Goal: Task Accomplishment & Management: Complete application form

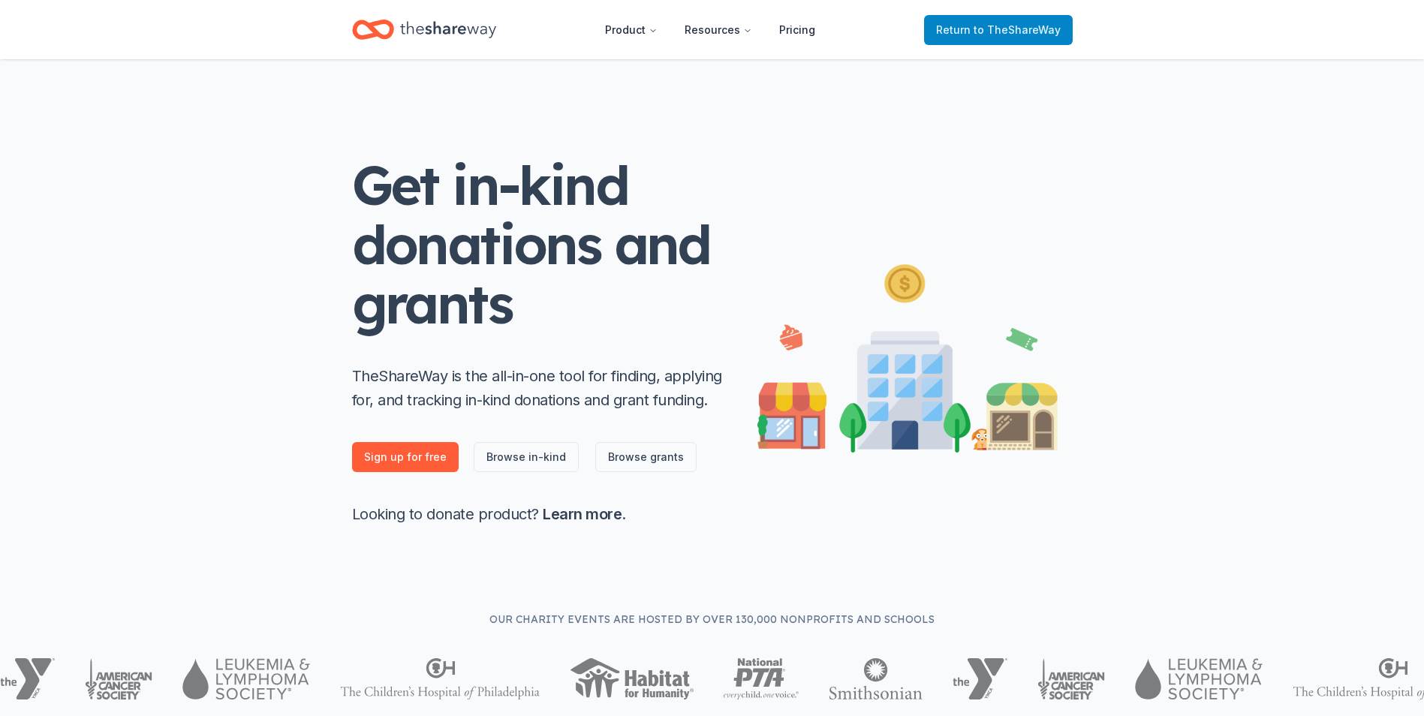
click at [970, 41] on link "Return to TheShareWay" at bounding box center [998, 30] width 149 height 30
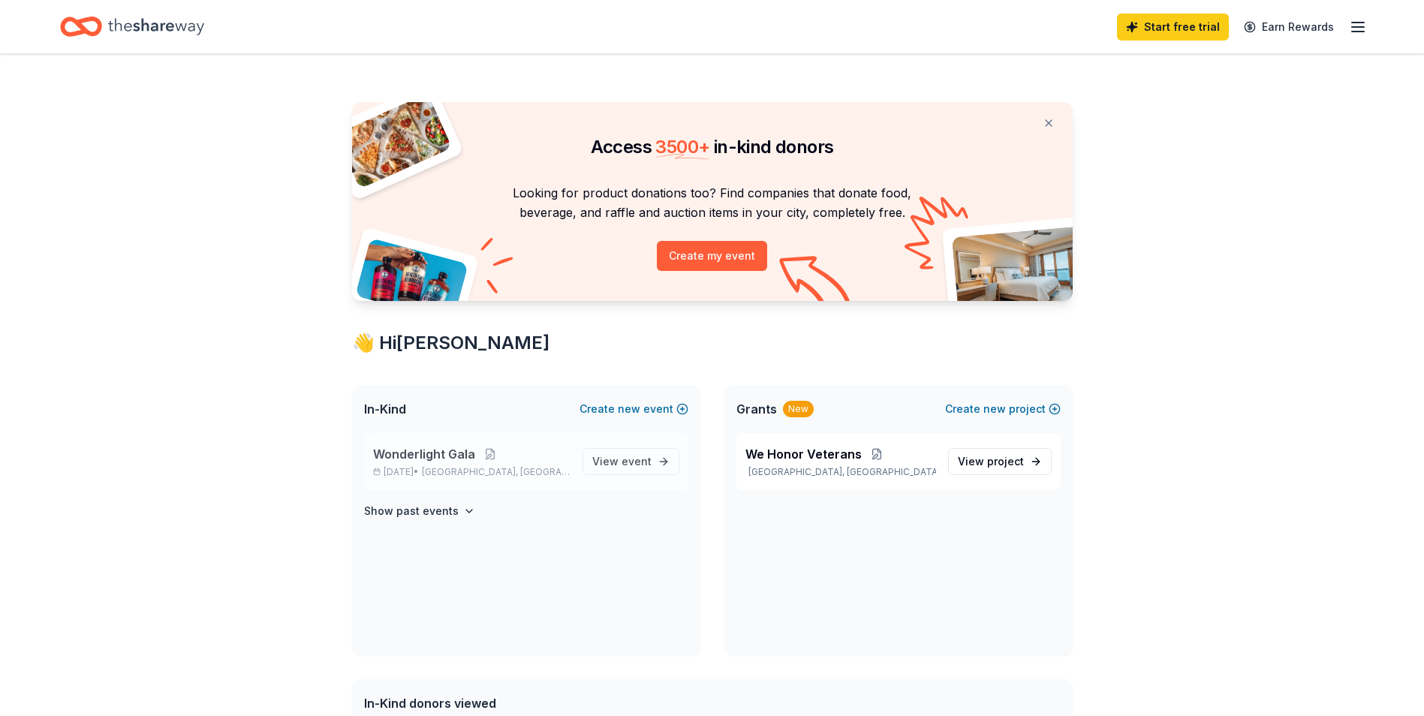
click at [444, 463] on div "Wonderlight Gala Sep 25, 2025 • Shorewood, IL" at bounding box center [471, 461] width 197 height 33
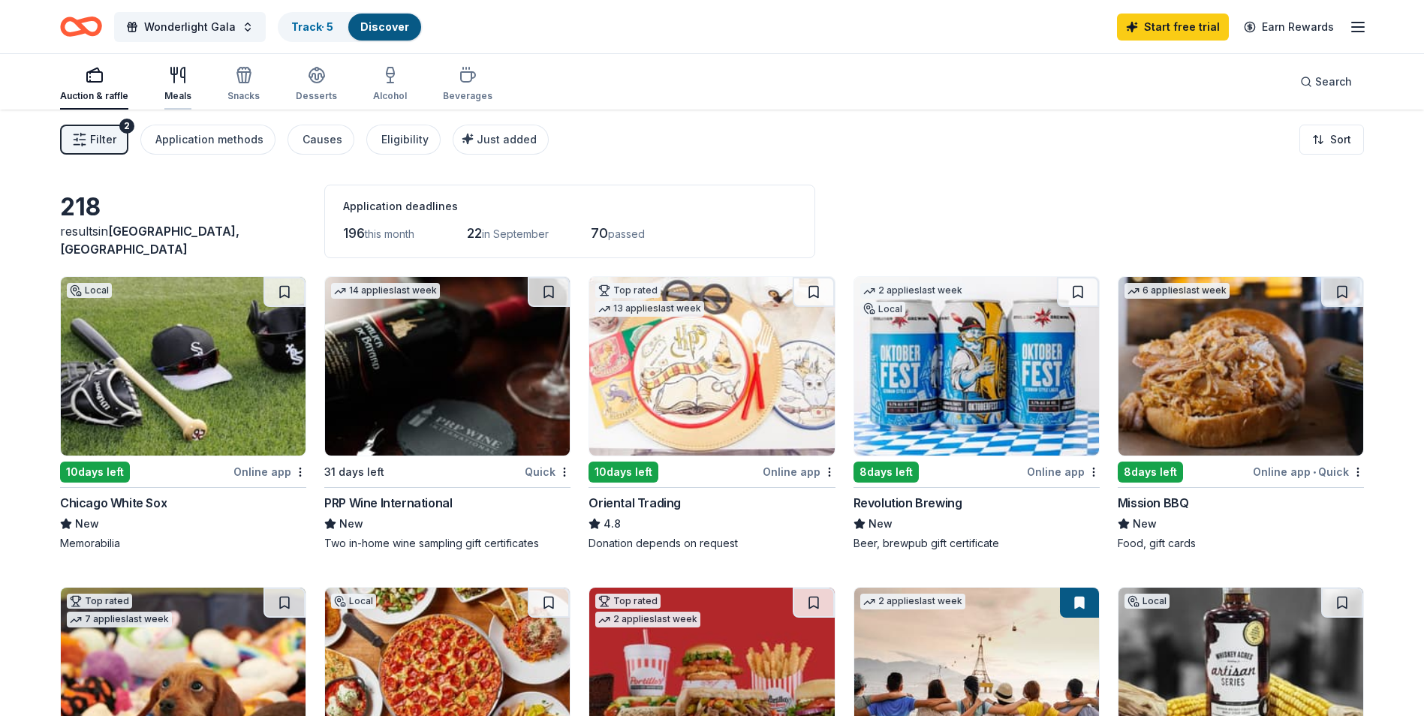
click at [165, 90] on div "Meals" at bounding box center [177, 96] width 27 height 12
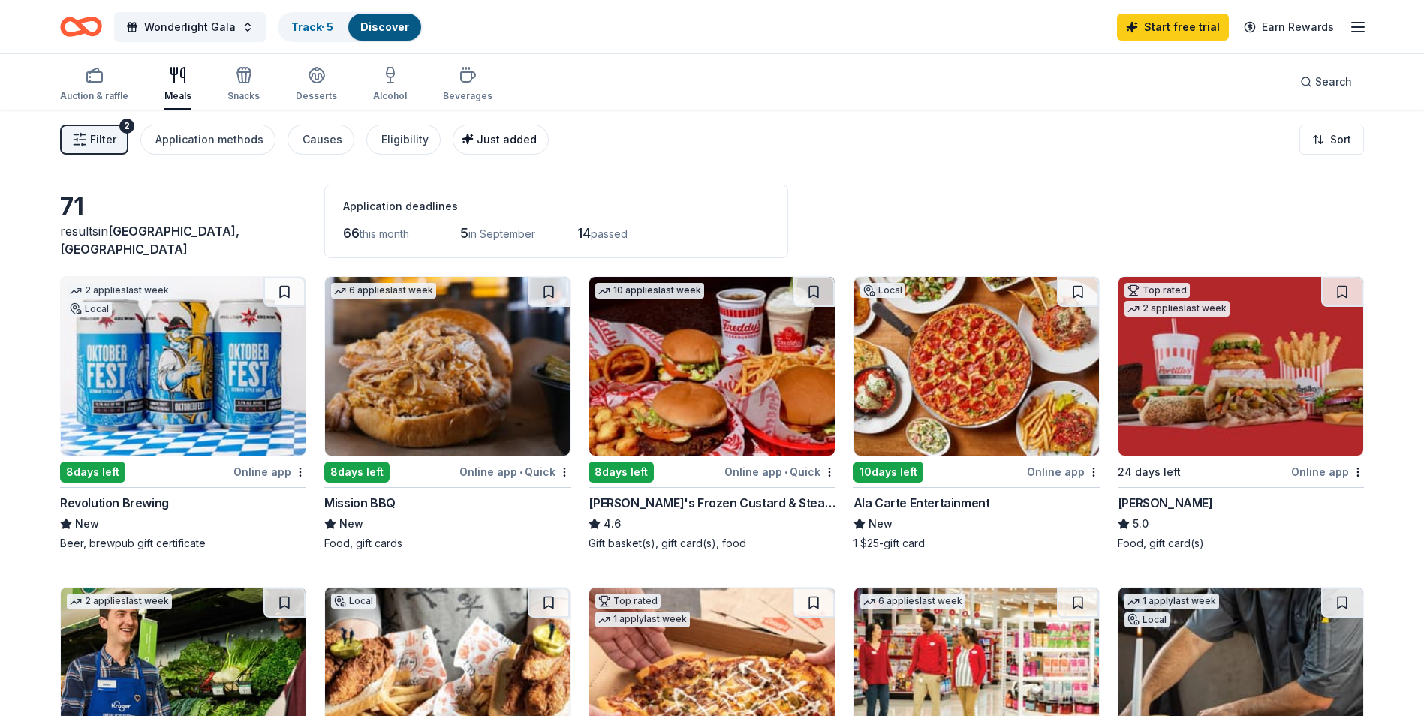
click at [487, 143] on span "Just added" at bounding box center [507, 139] width 60 height 13
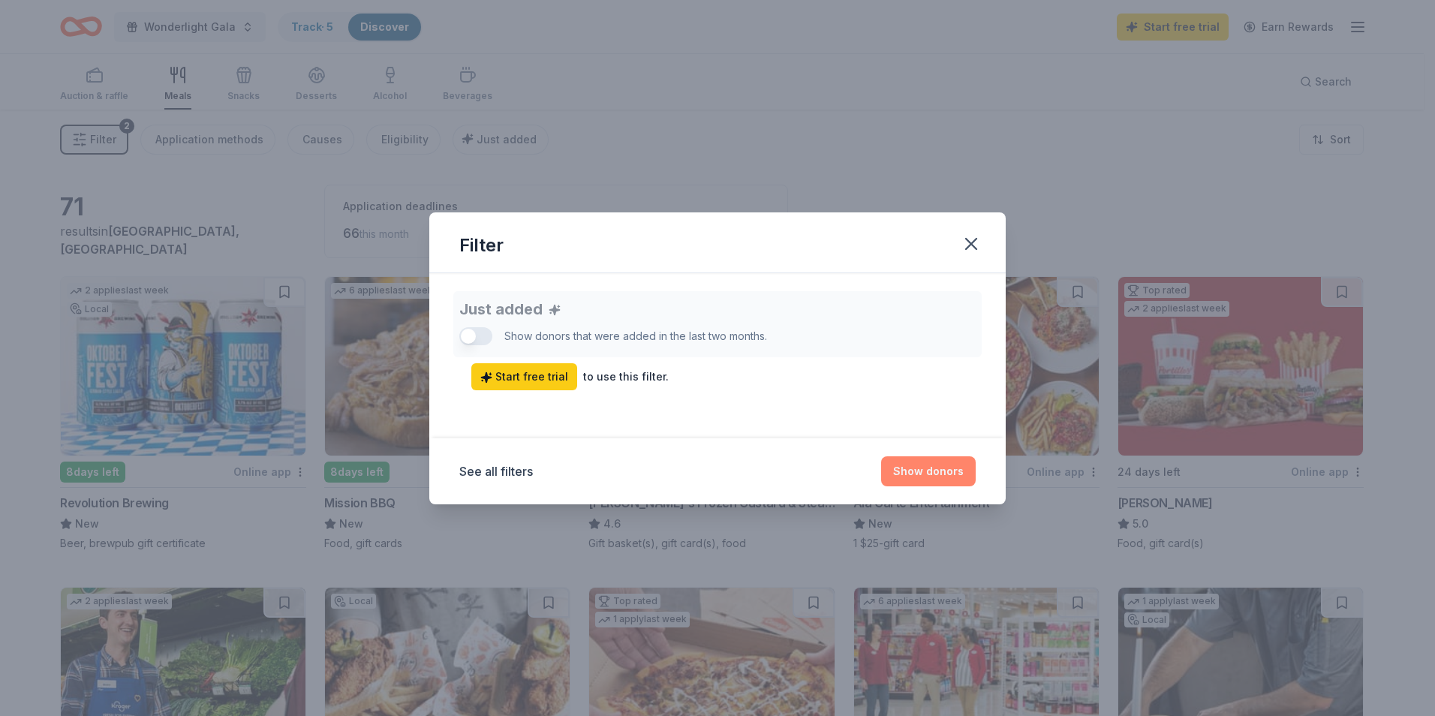
click at [945, 471] on button "Show donors" at bounding box center [928, 471] width 95 height 30
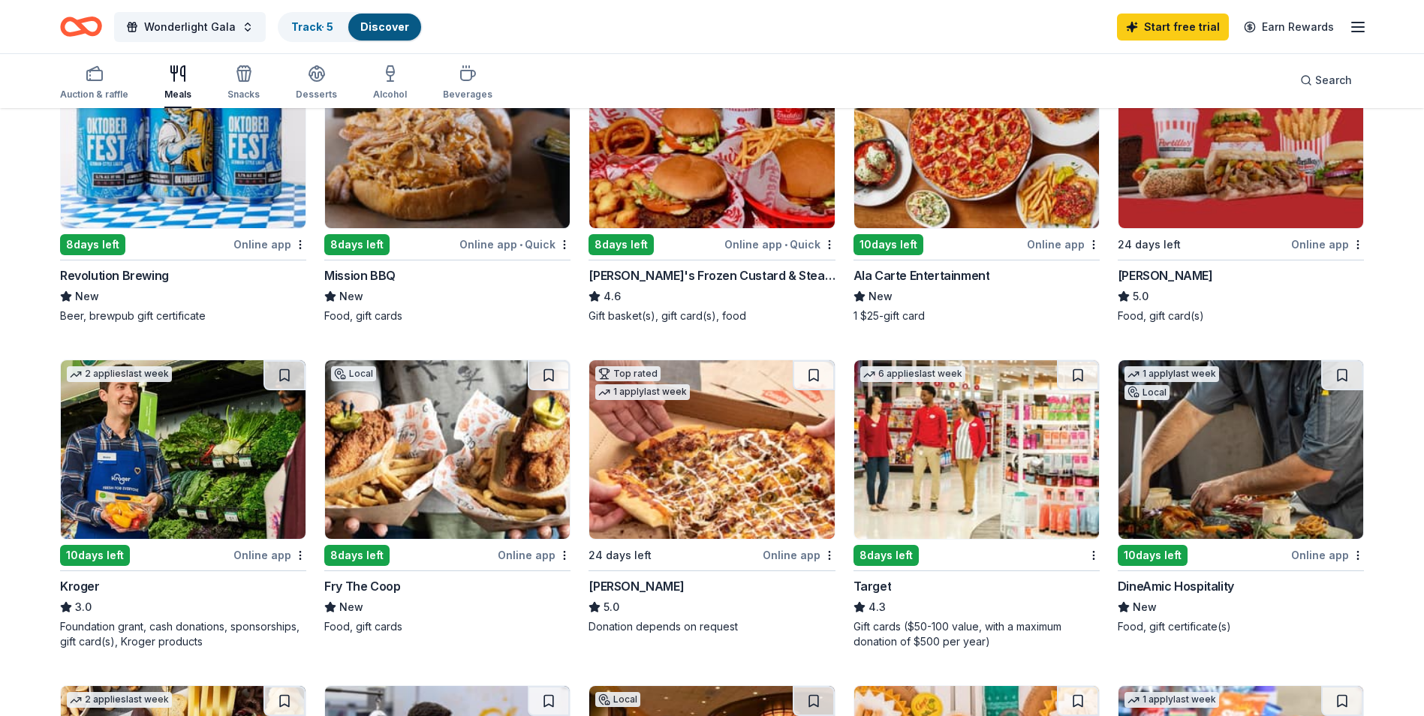
scroll to position [150, 0]
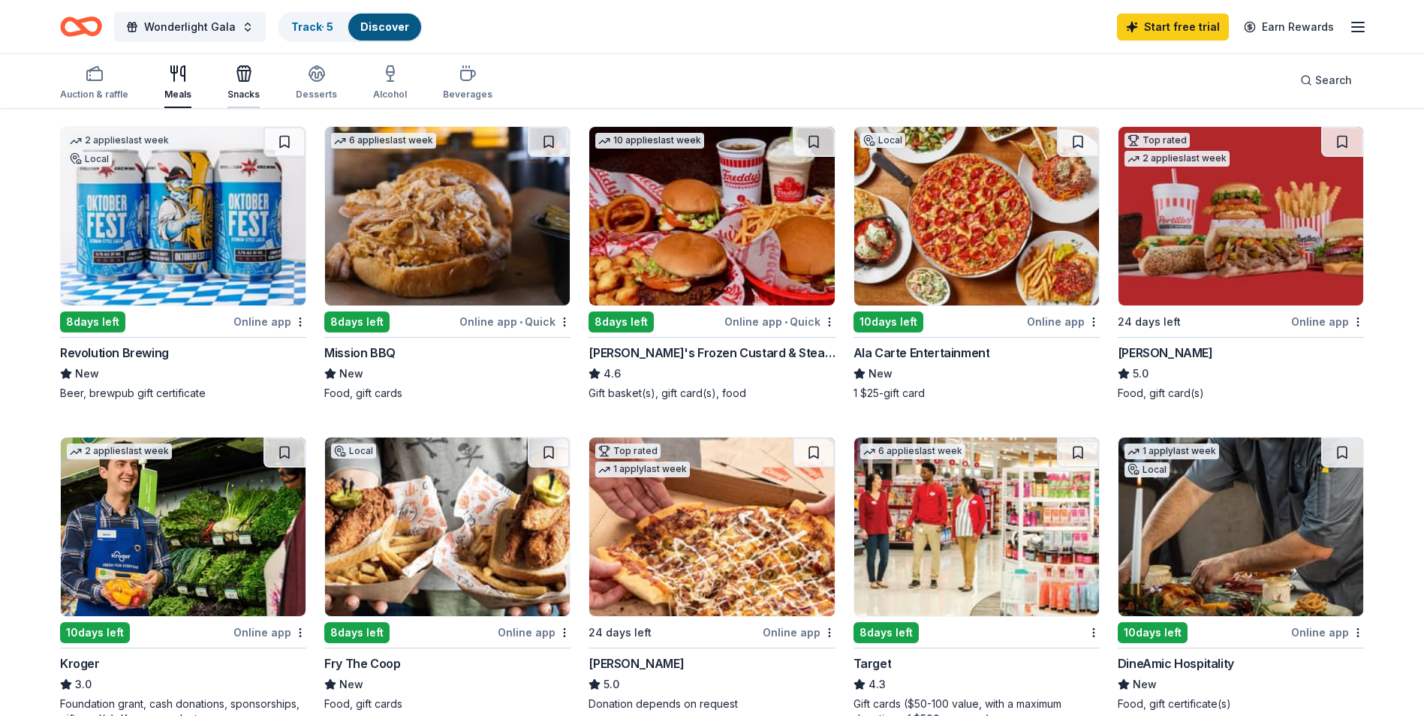
click at [233, 86] on div "Snacks" at bounding box center [243, 83] width 32 height 36
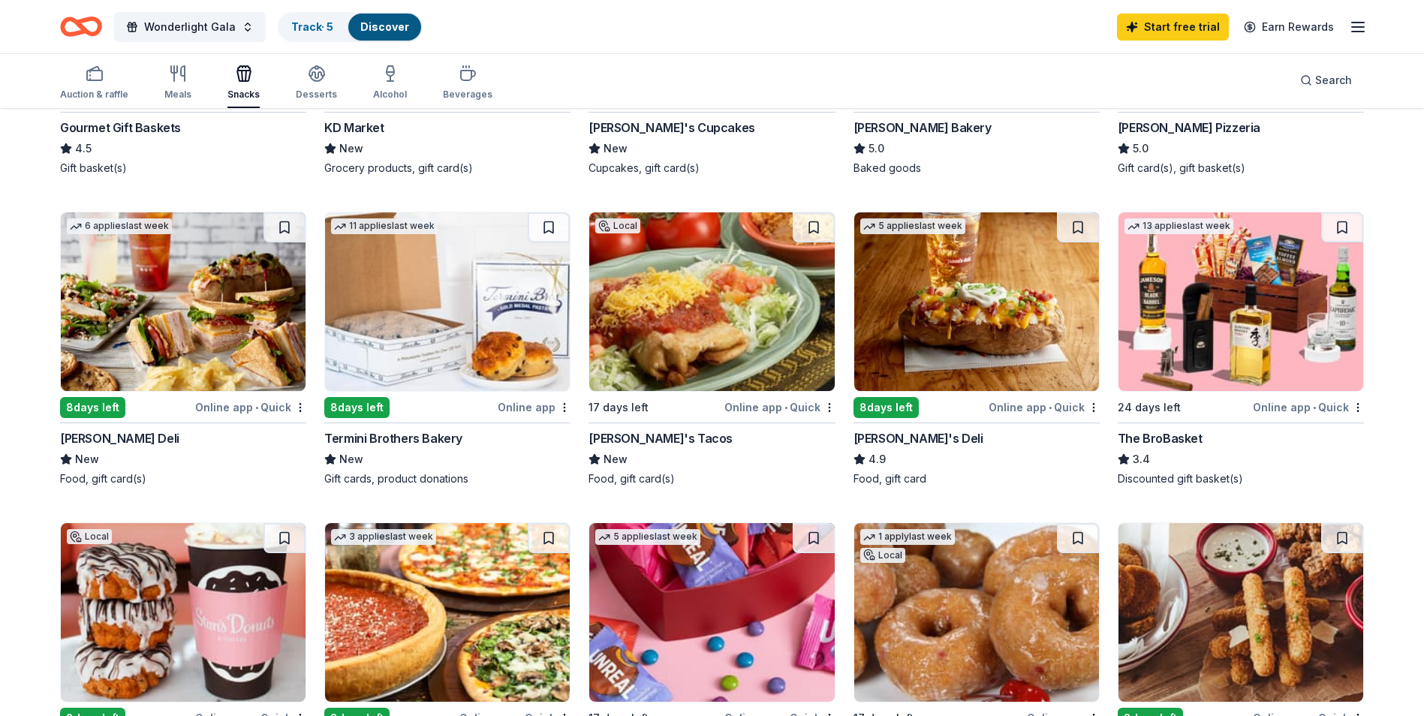
scroll to position [676, 0]
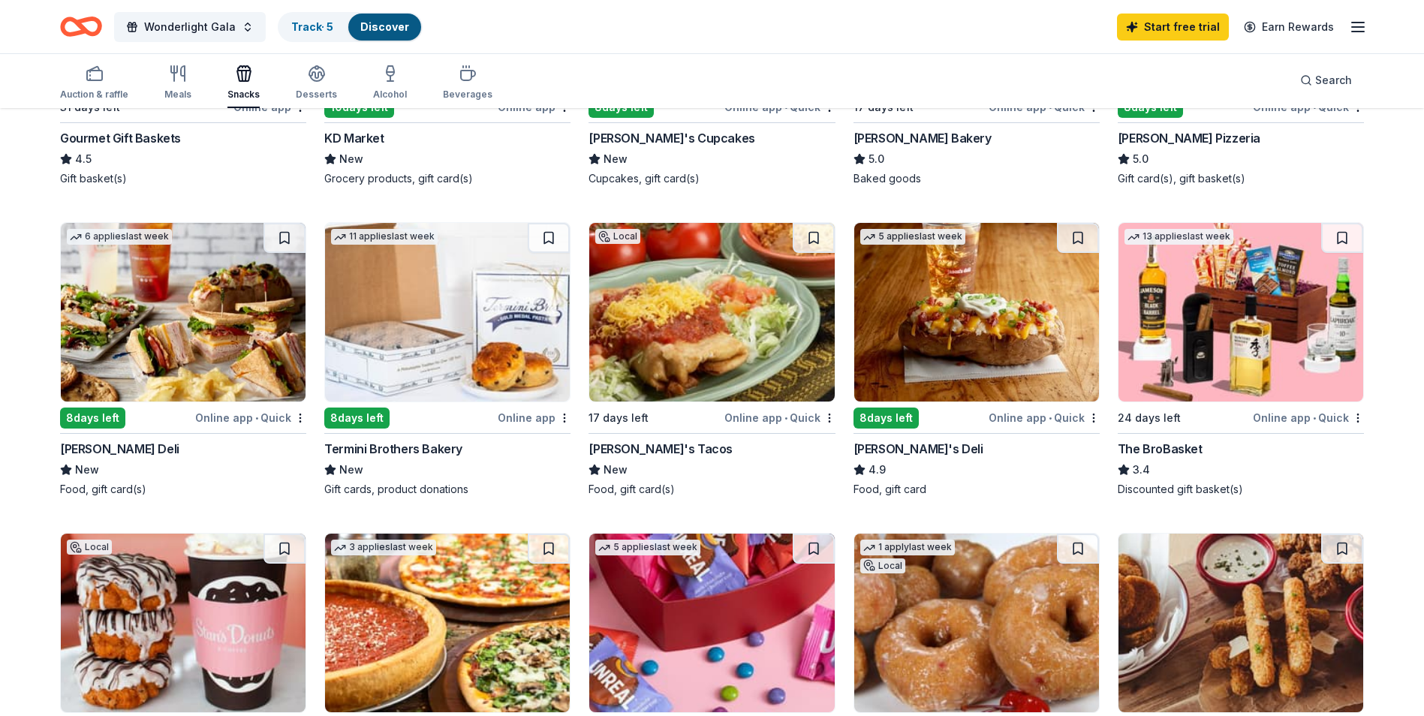
click at [1159, 448] on div "The BroBasket" at bounding box center [1160, 449] width 85 height 18
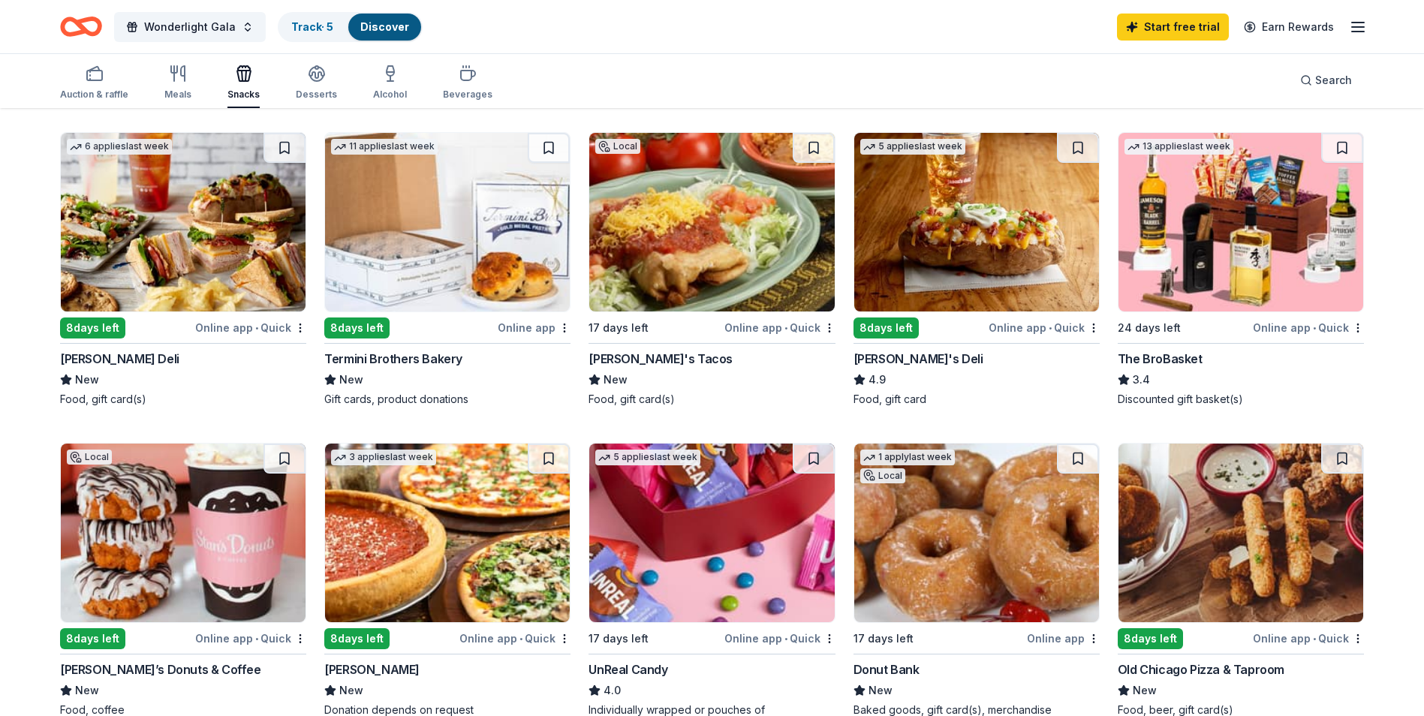
scroll to position [600, 0]
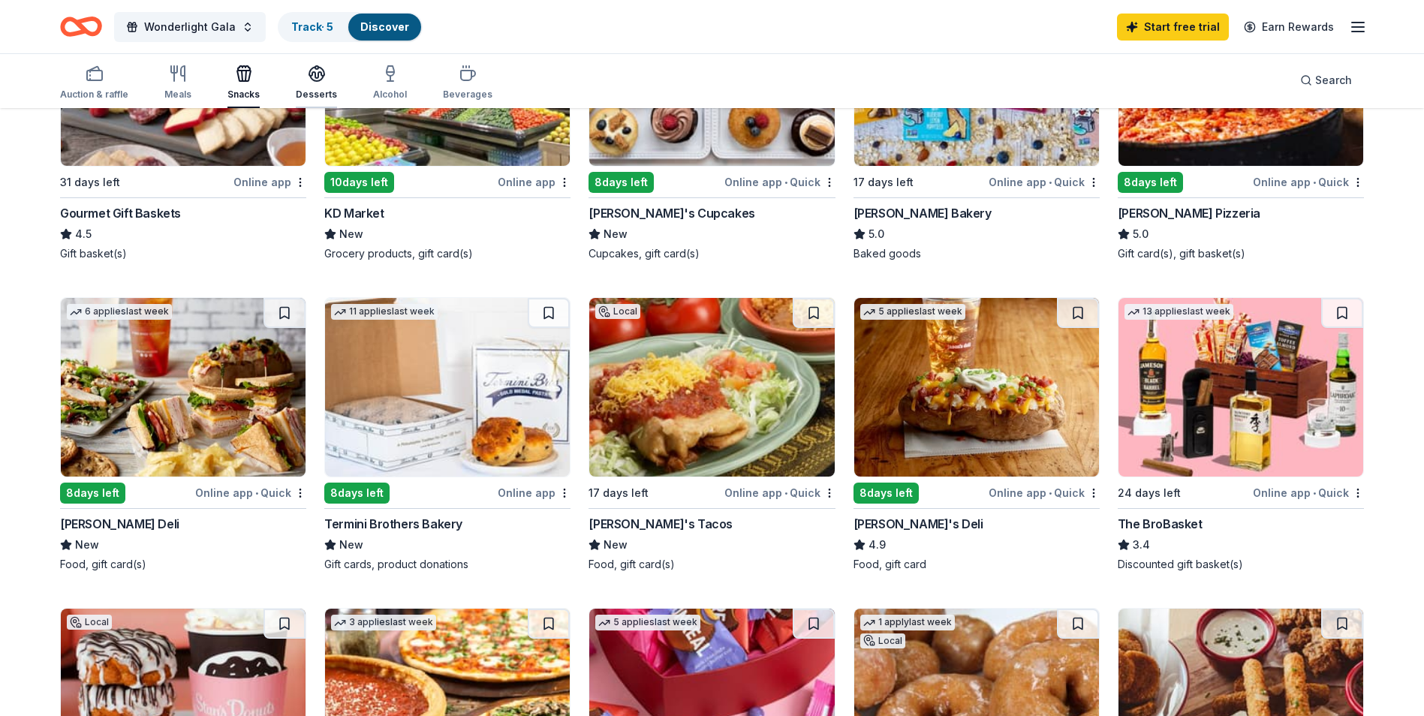
click at [310, 80] on icon "button" at bounding box center [317, 78] width 14 height 5
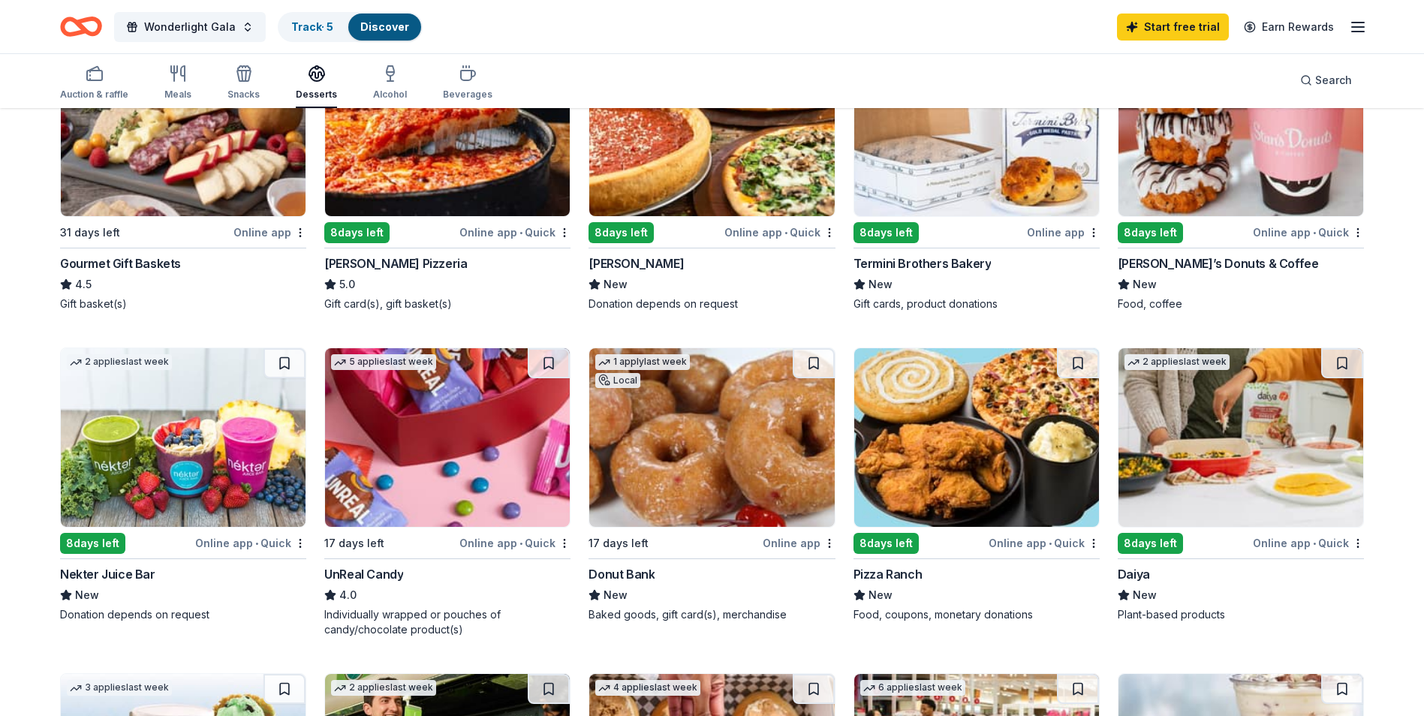
scroll to position [826, 0]
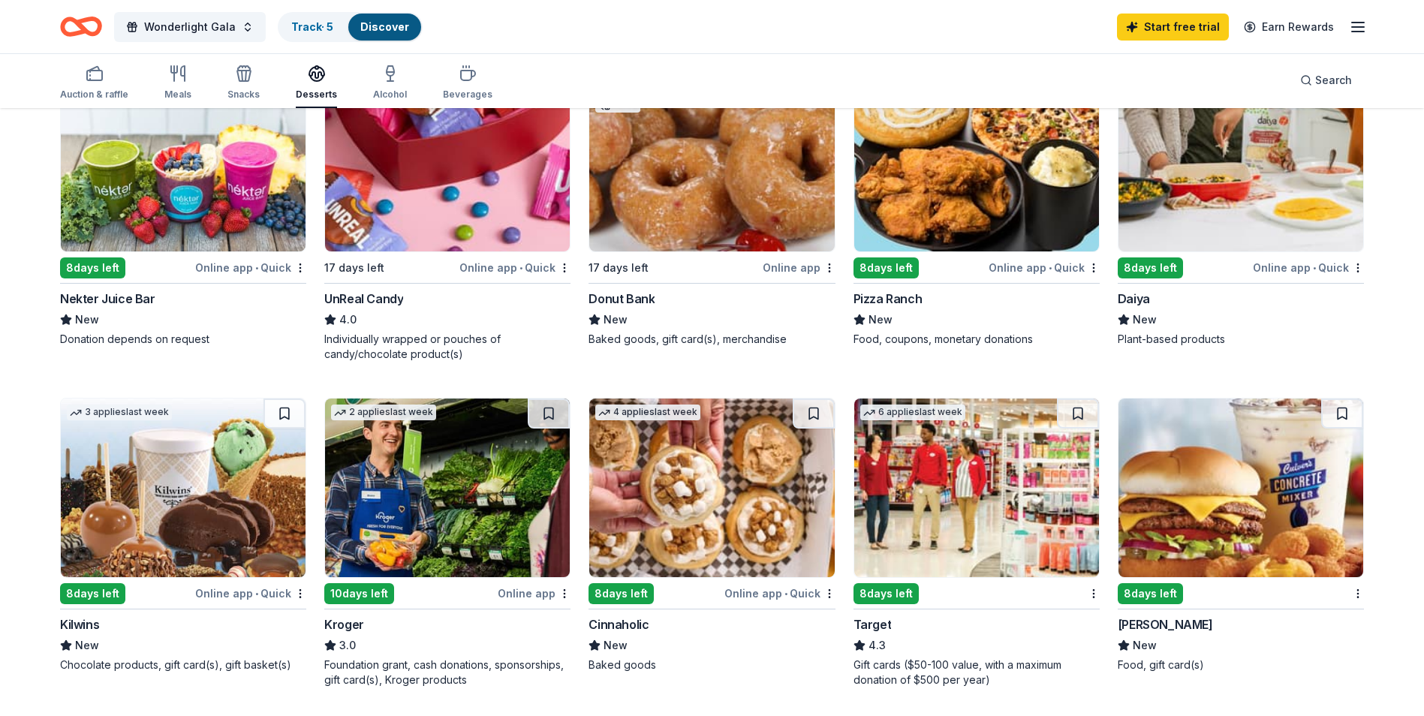
click at [623, 625] on div "Cinnaholic" at bounding box center [618, 624] width 60 height 18
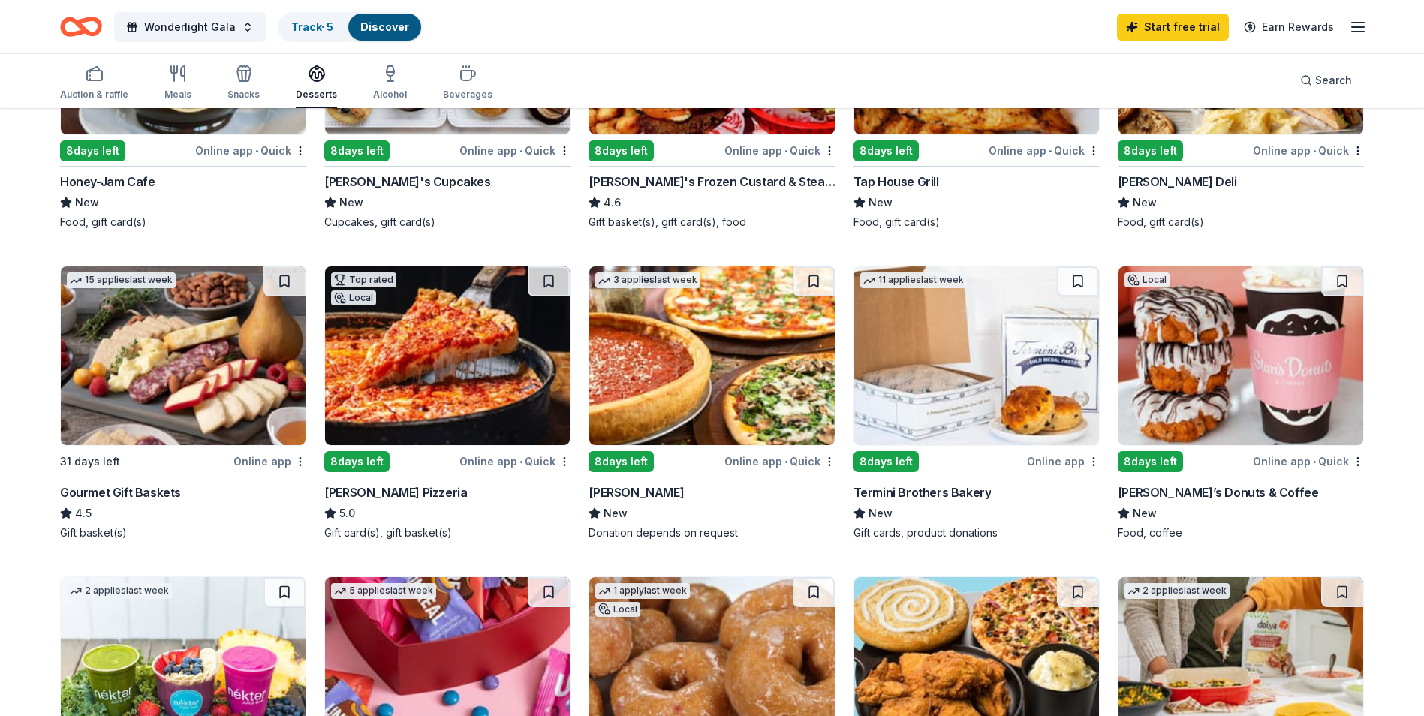
scroll to position [75, 0]
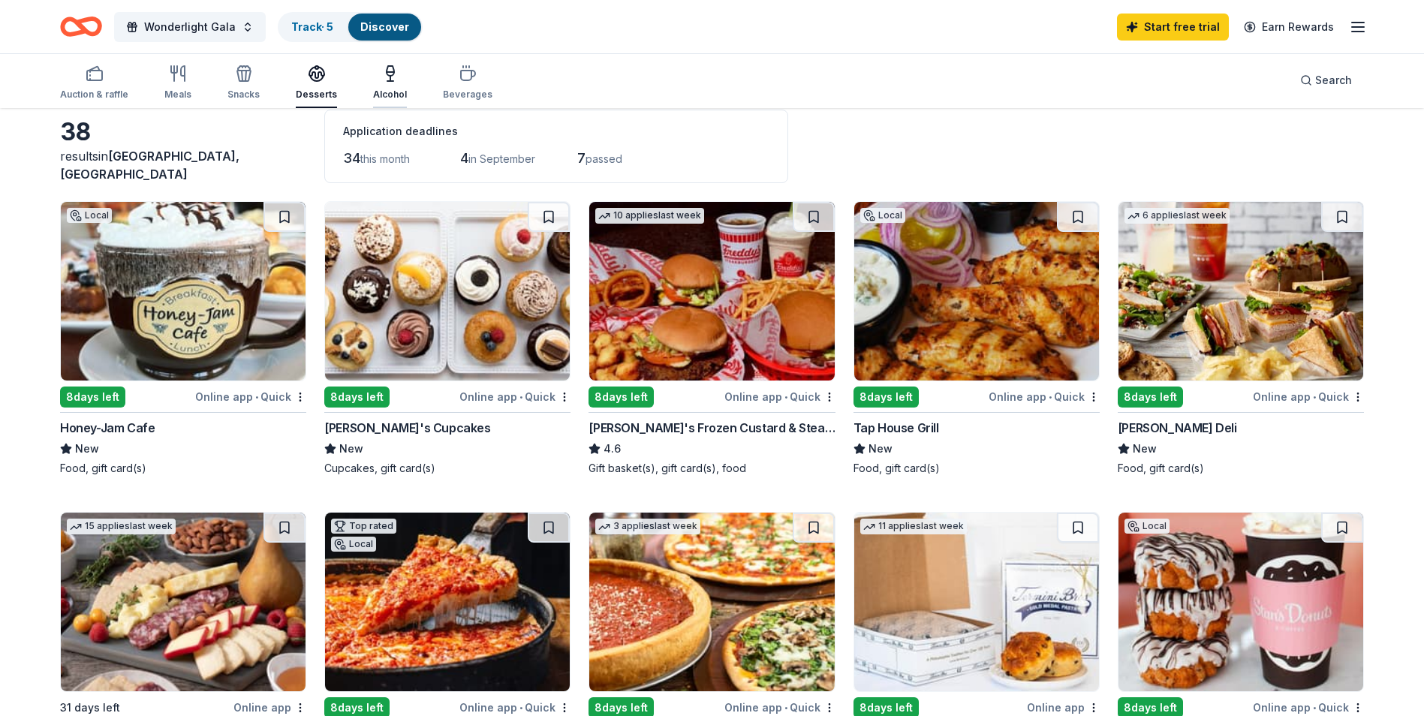
click at [387, 81] on icon "button" at bounding box center [390, 81] width 6 height 0
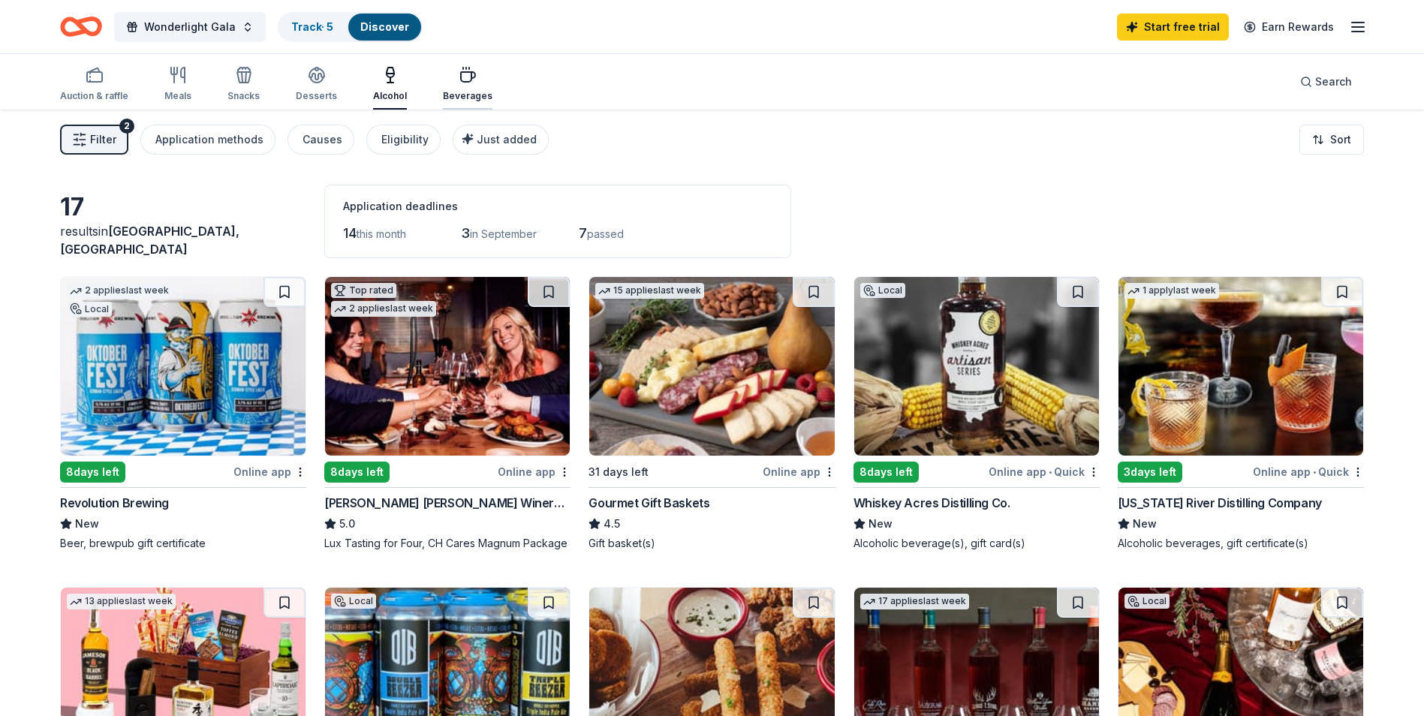
click at [467, 84] on div "Beverages" at bounding box center [468, 84] width 50 height 36
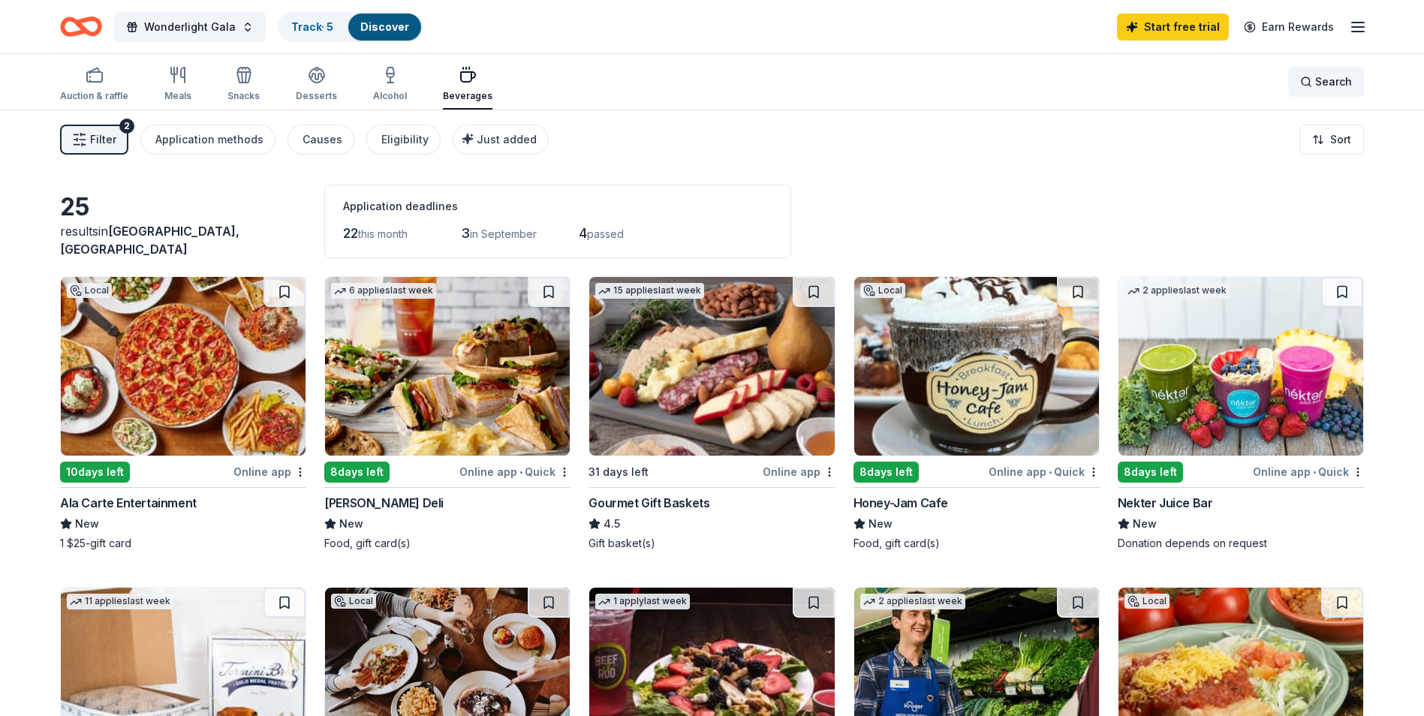
click at [1316, 79] on span "Search" at bounding box center [1333, 82] width 37 height 18
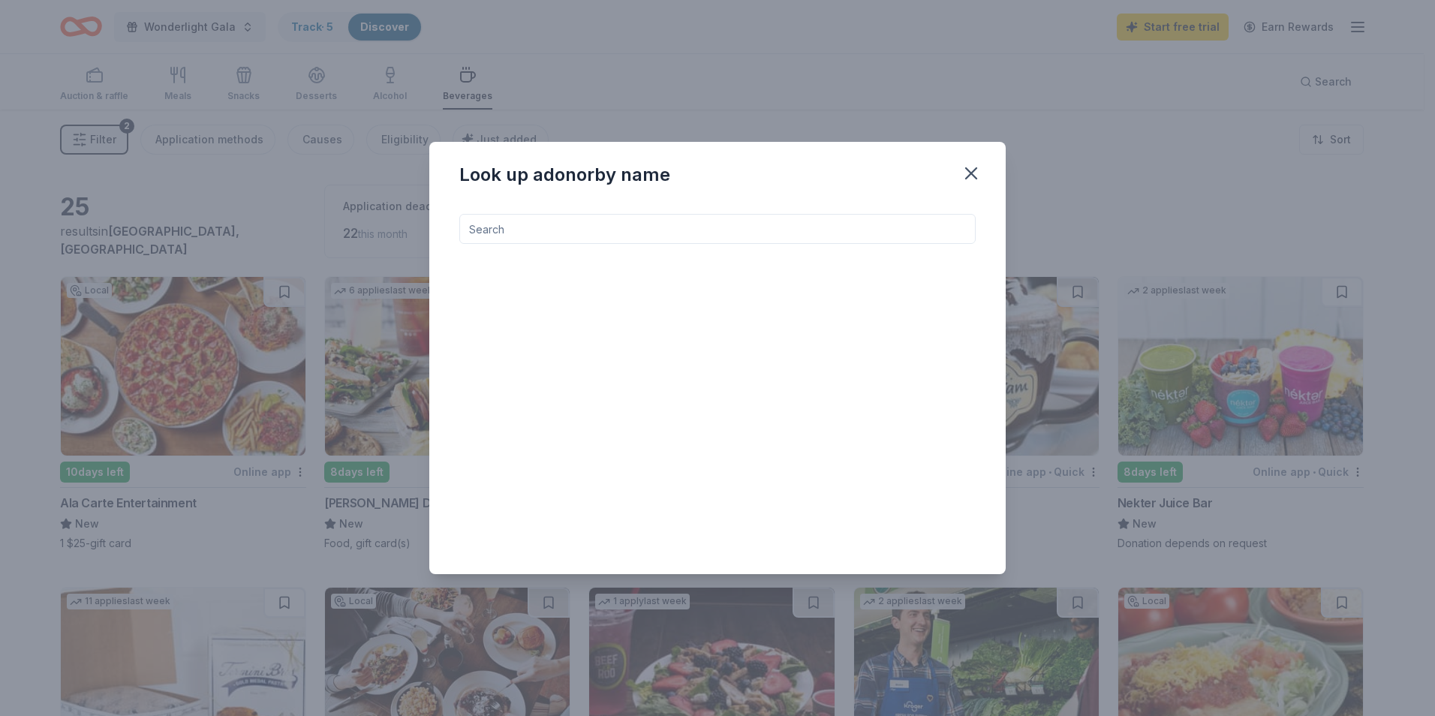
click at [818, 224] on input at bounding box center [717, 229] width 516 height 30
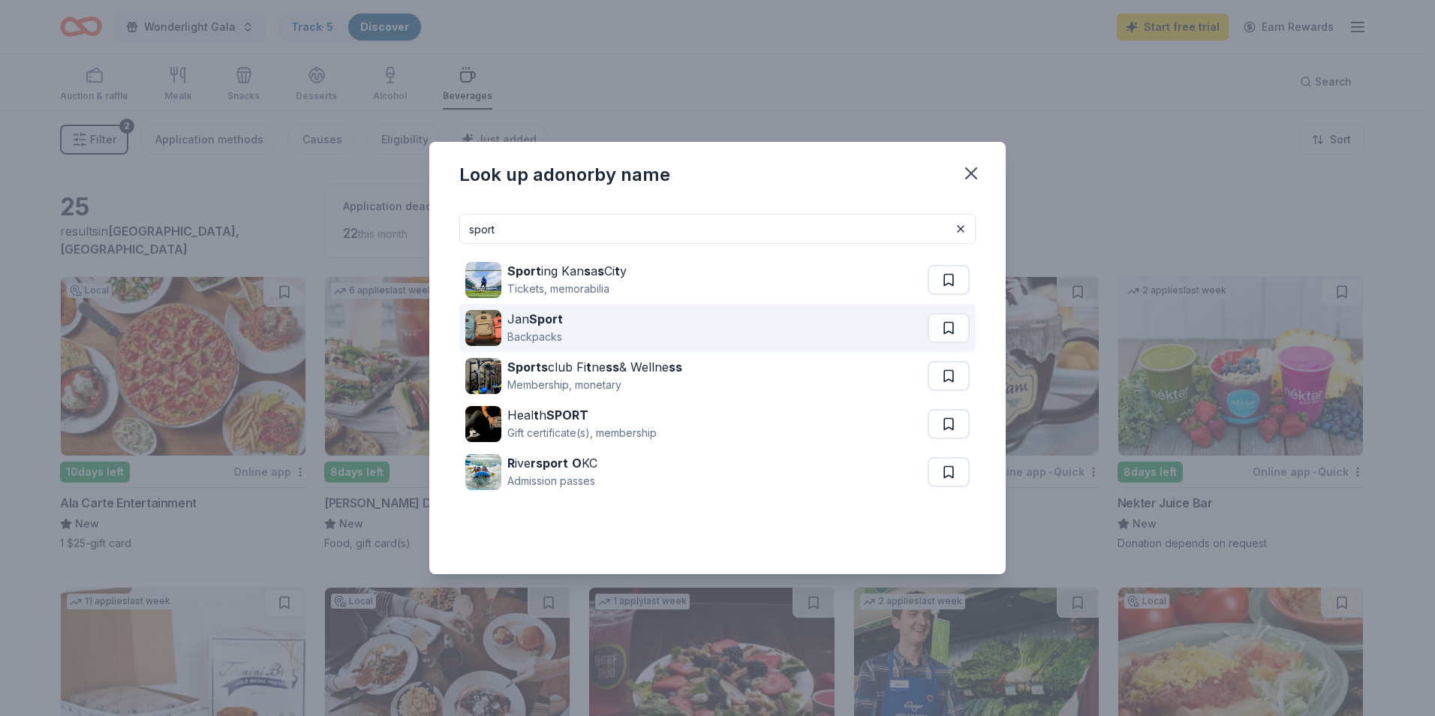
click at [559, 319] on strong "Sport" at bounding box center [546, 319] width 34 height 15
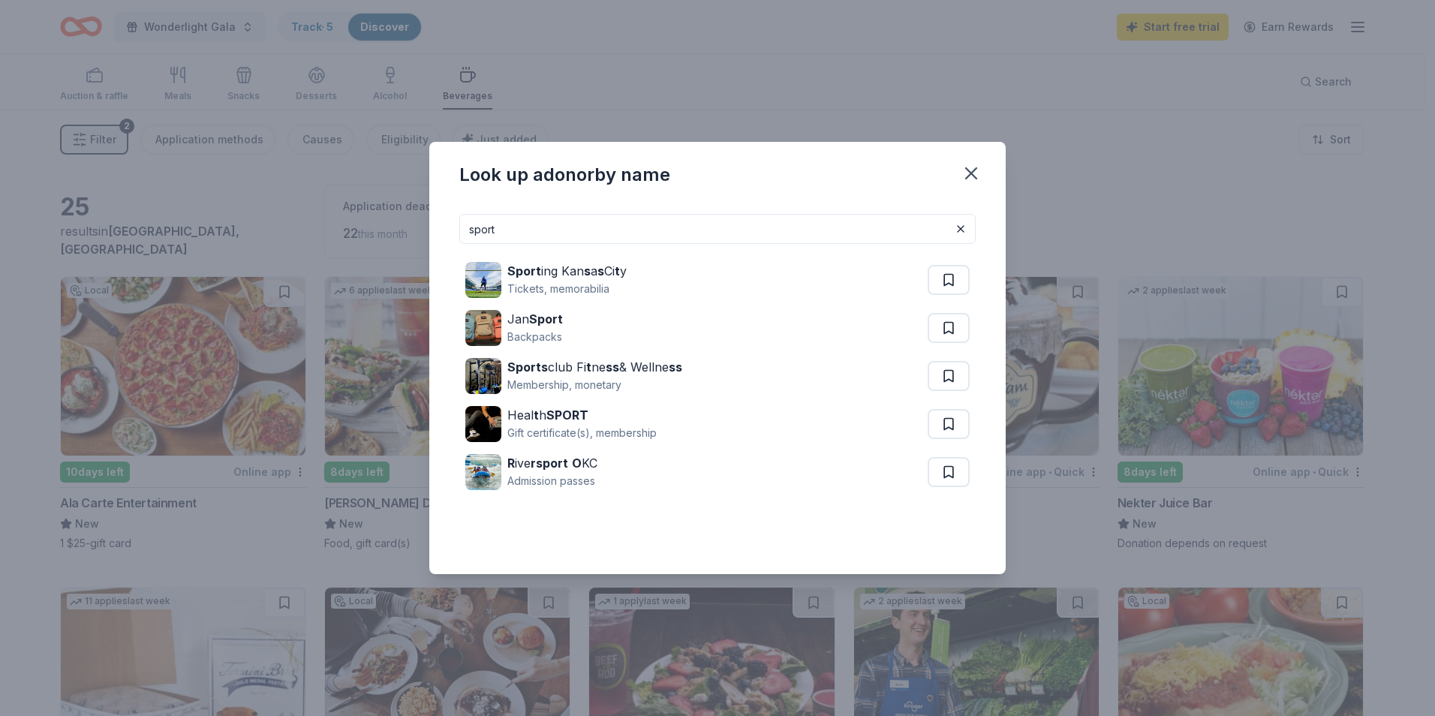
drag, startPoint x: 549, startPoint y: 238, endPoint x: 224, endPoint y: 233, distance: 325.1
click at [224, 233] on div "Look up a donor by name sport Sport ing Kan s a s Ci t y Tickets, memorabilia J…" at bounding box center [717, 358] width 1435 height 716
type input "r"
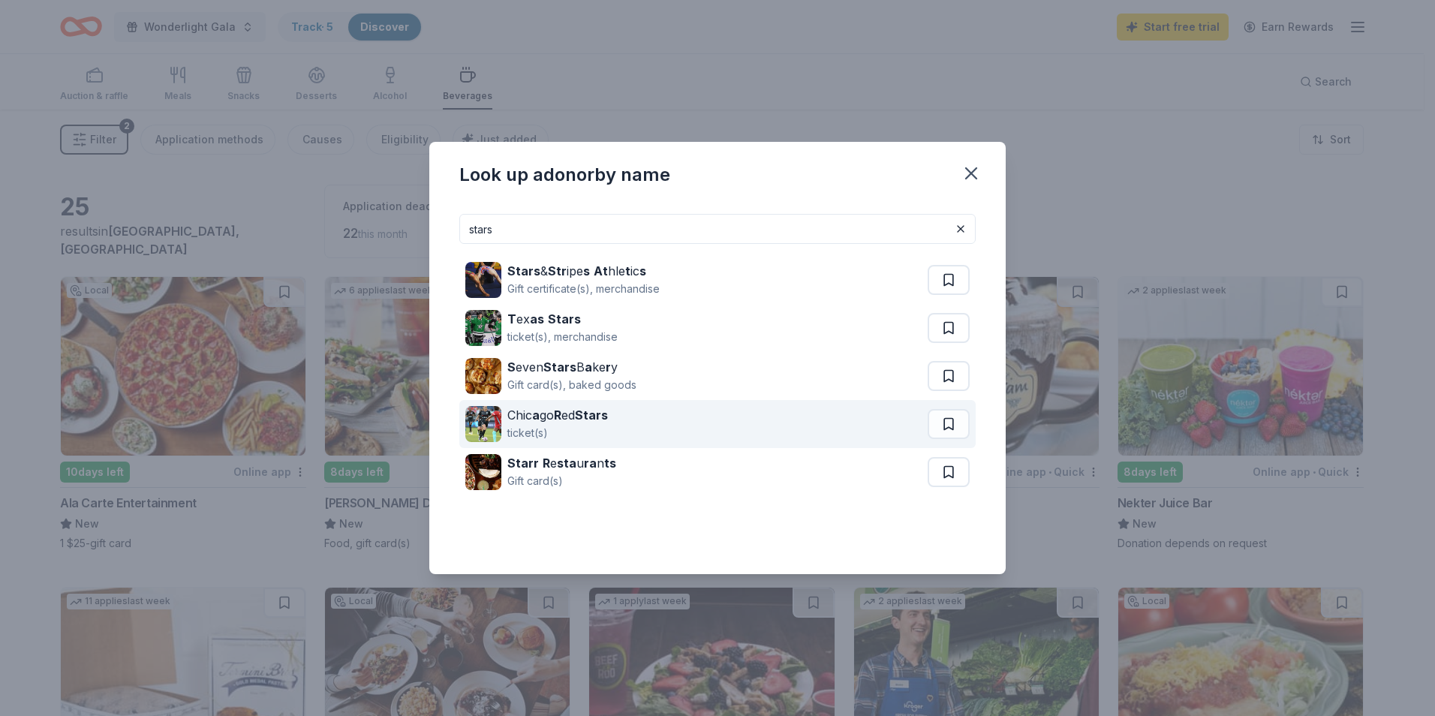
click at [573, 425] on div "ticket(s)" at bounding box center [557, 433] width 101 height 18
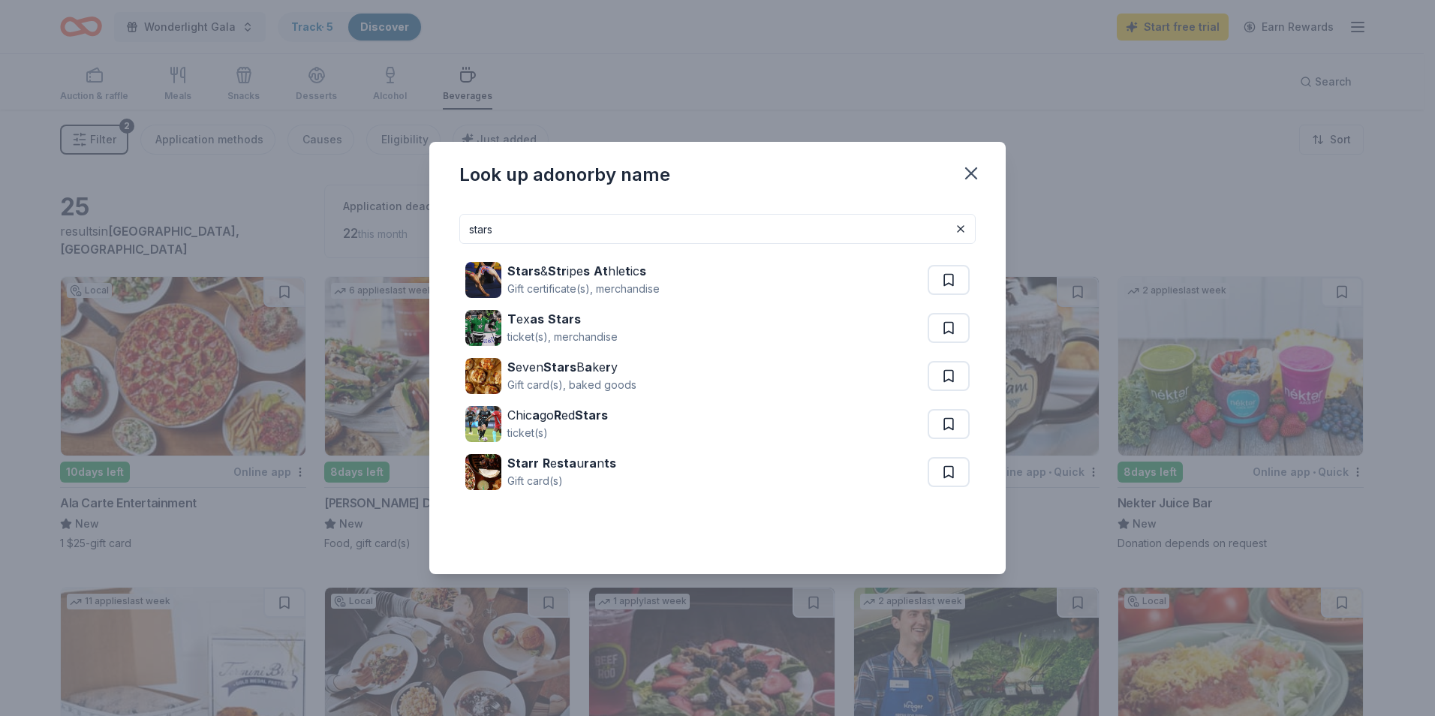
click at [643, 228] on input "stars" at bounding box center [717, 229] width 516 height 30
type input "s"
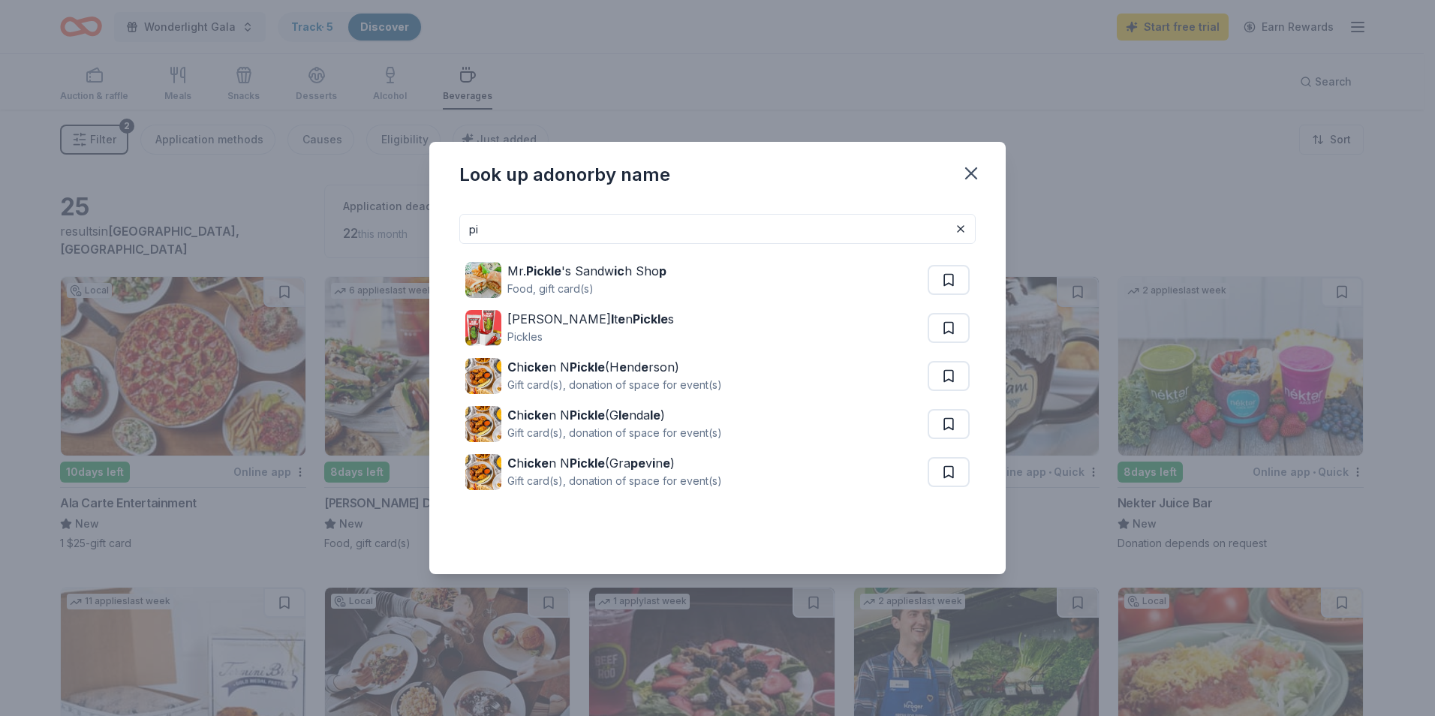
type input "p"
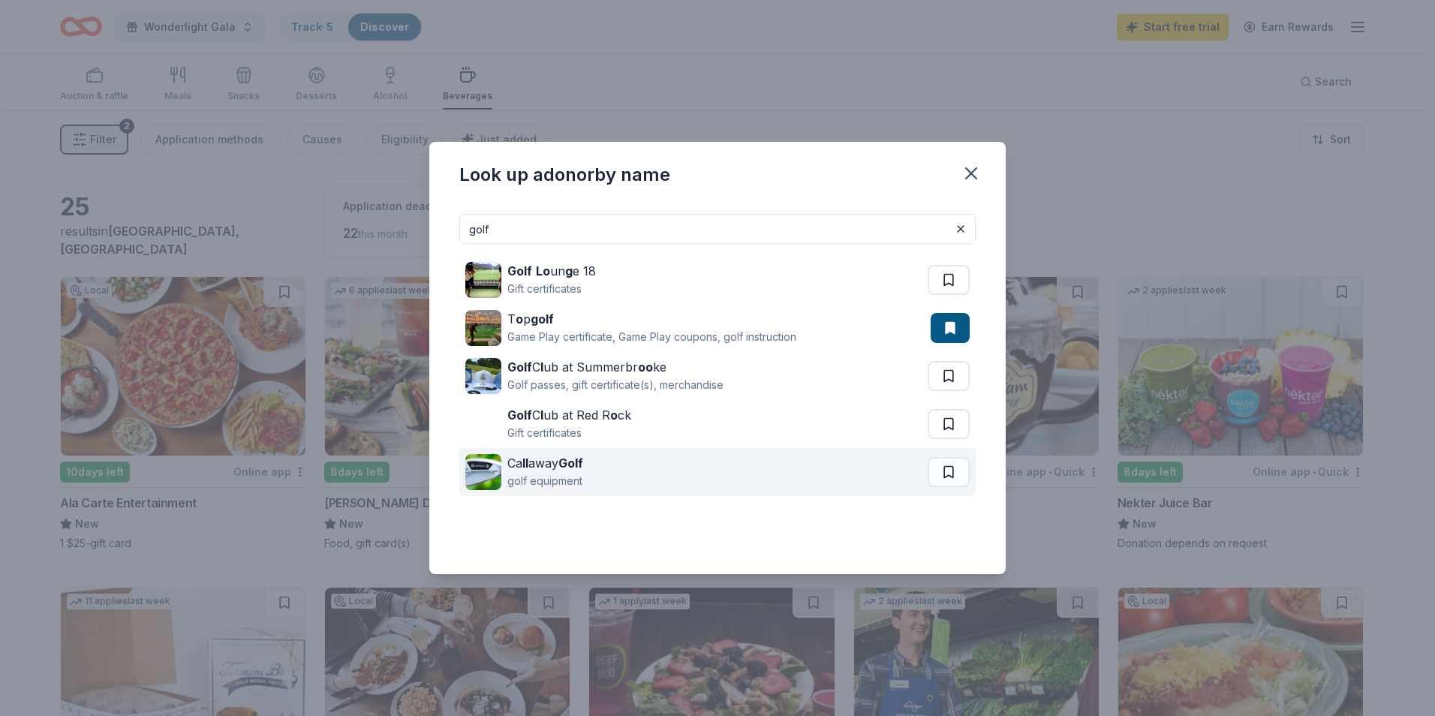
click at [578, 473] on div "golf equipment" at bounding box center [545, 481] width 76 height 18
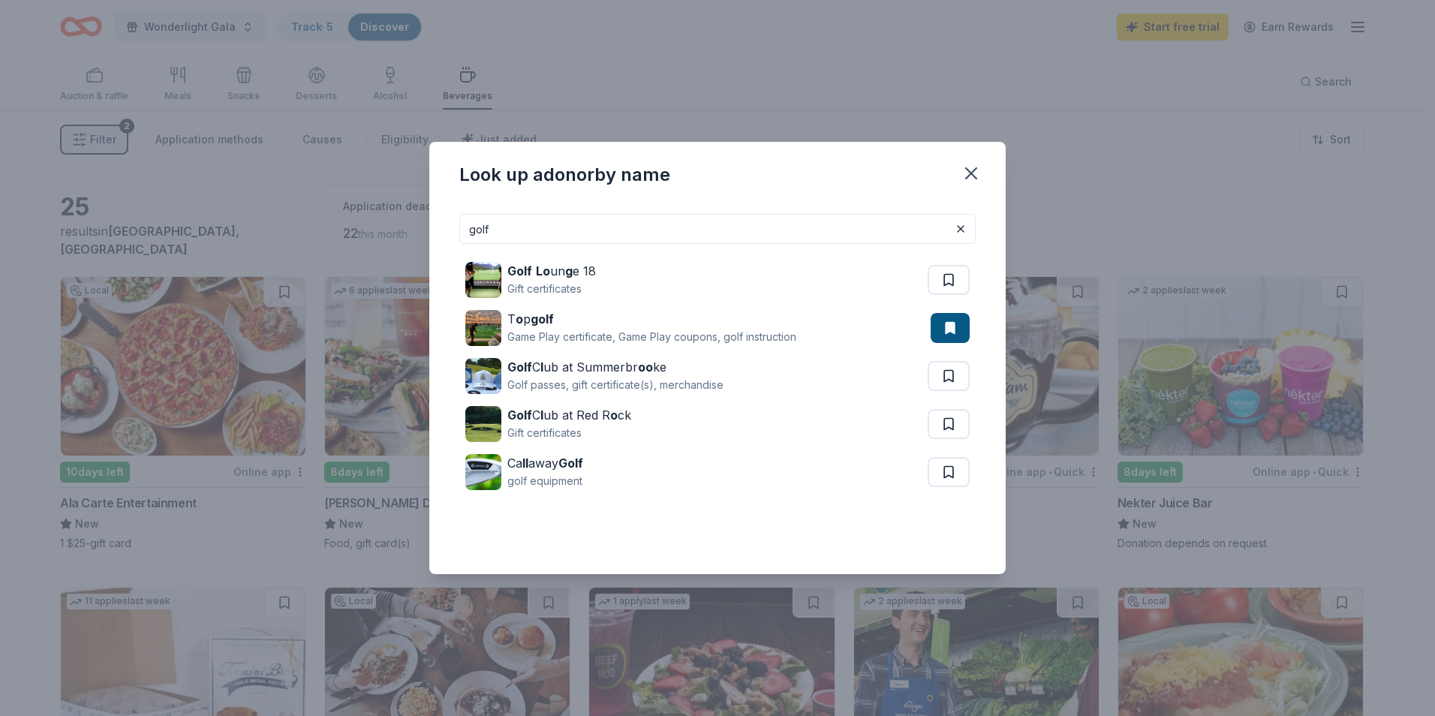
click at [556, 225] on input "golf" at bounding box center [717, 229] width 516 height 30
type input "g"
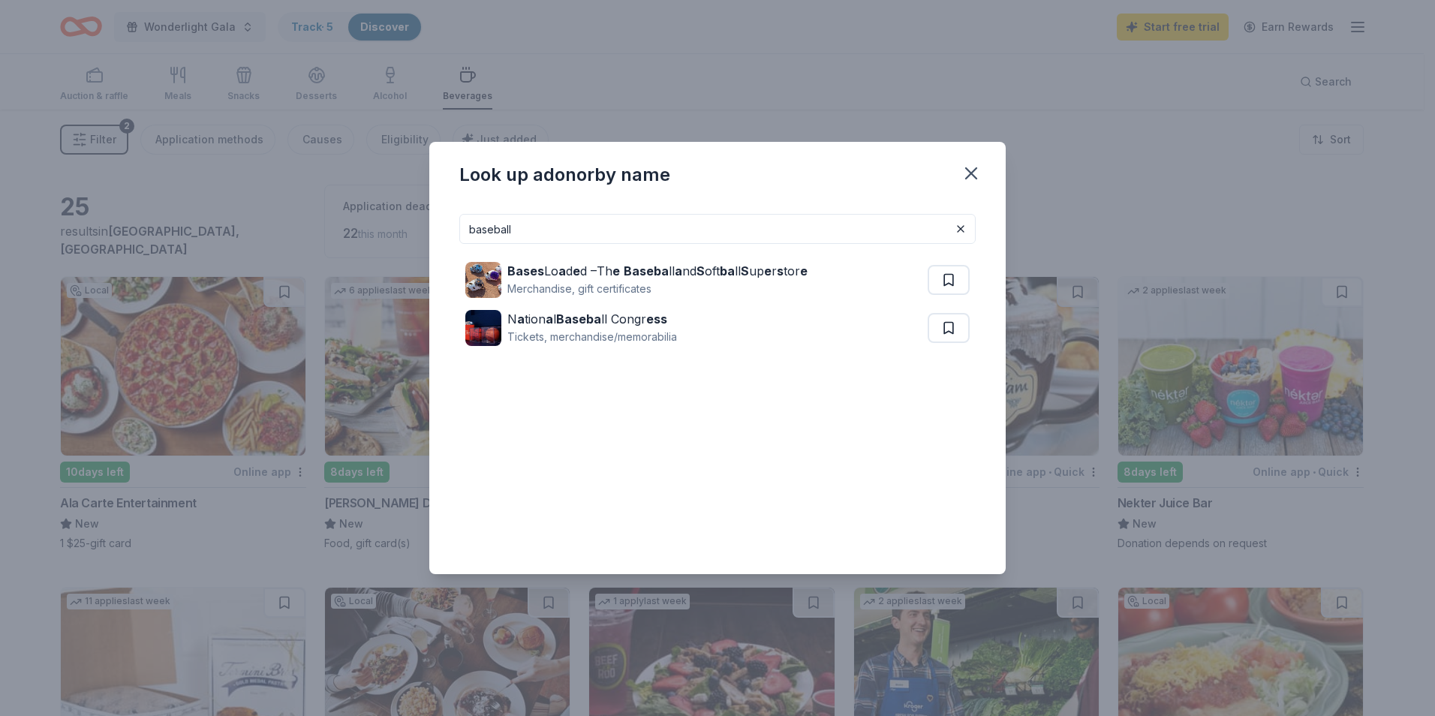
type input "baseball"
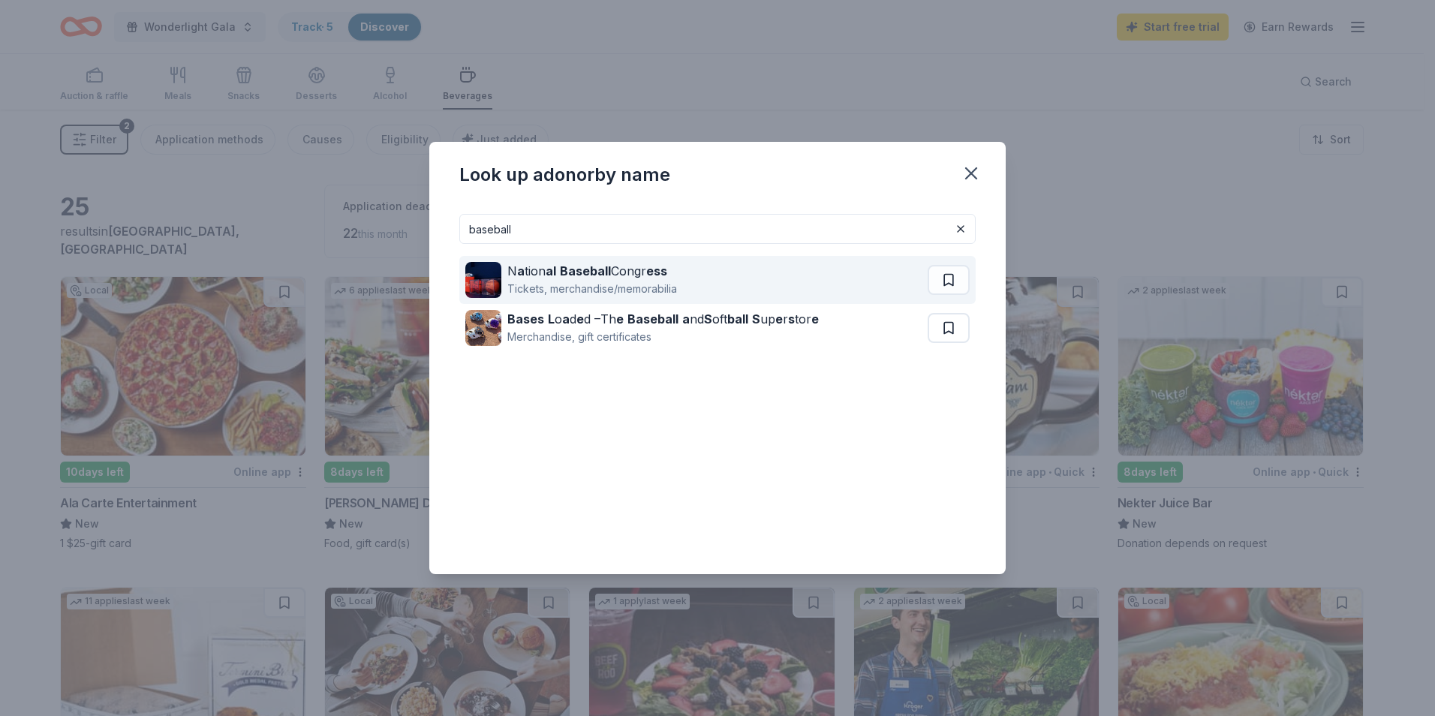
click at [706, 282] on div "N a tion al Baseball Congr ess Tickets, merchandise/memorabilia" at bounding box center [696, 280] width 462 height 48
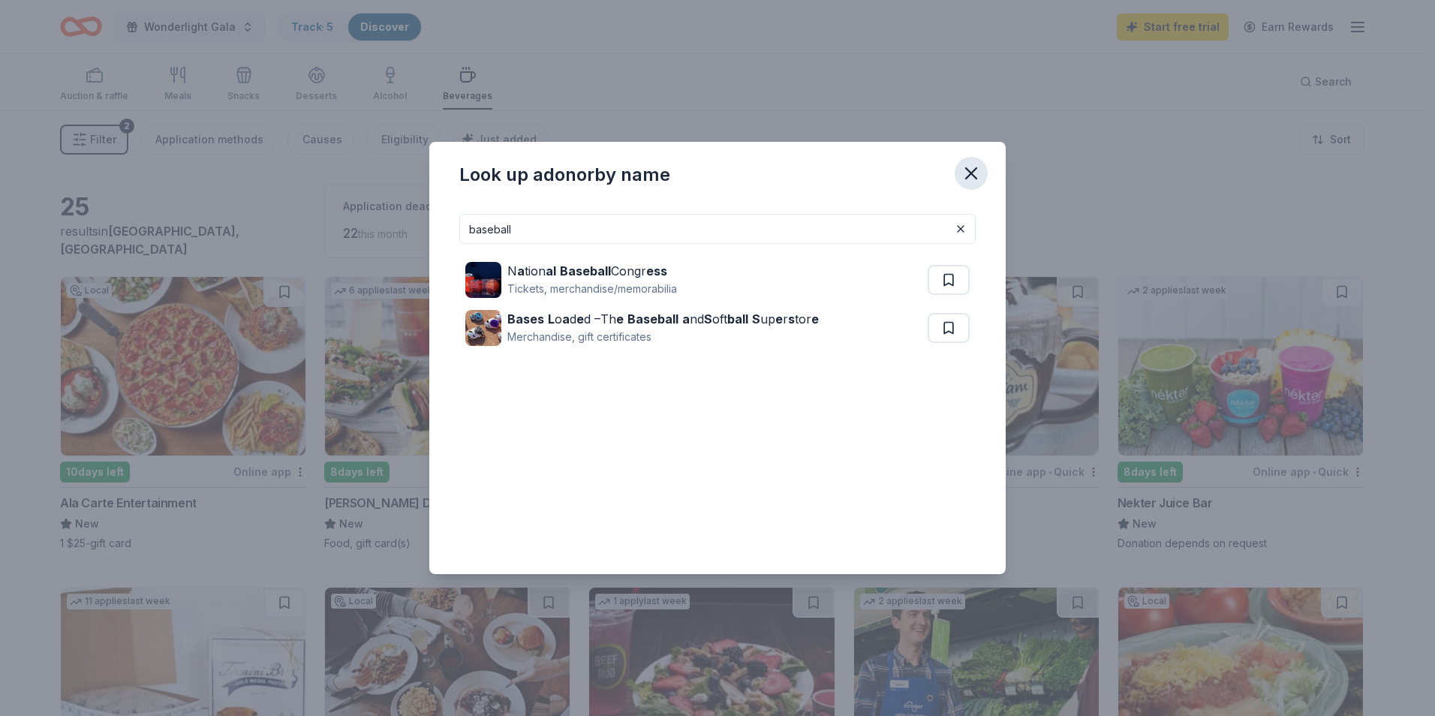
click at [975, 168] on icon "button" at bounding box center [971, 173] width 21 height 21
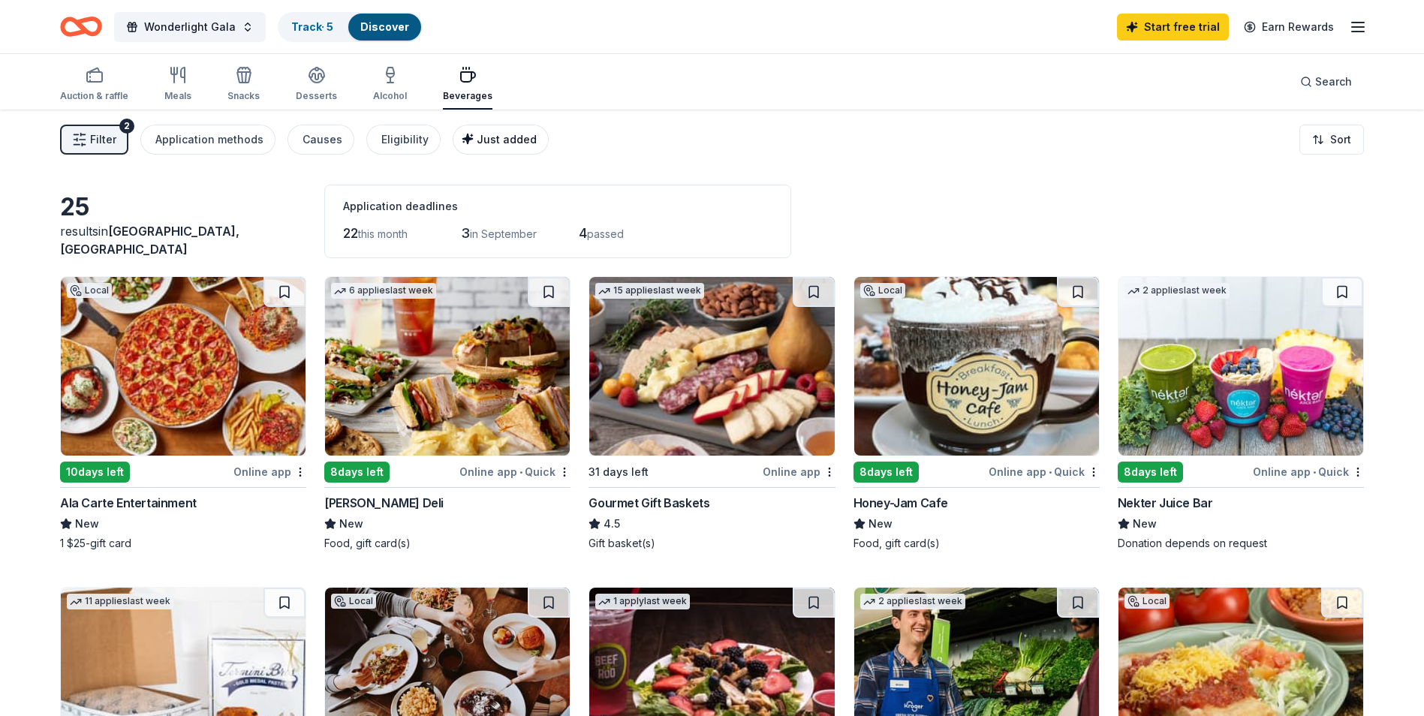
click at [477, 137] on span "Just added" at bounding box center [507, 139] width 60 height 13
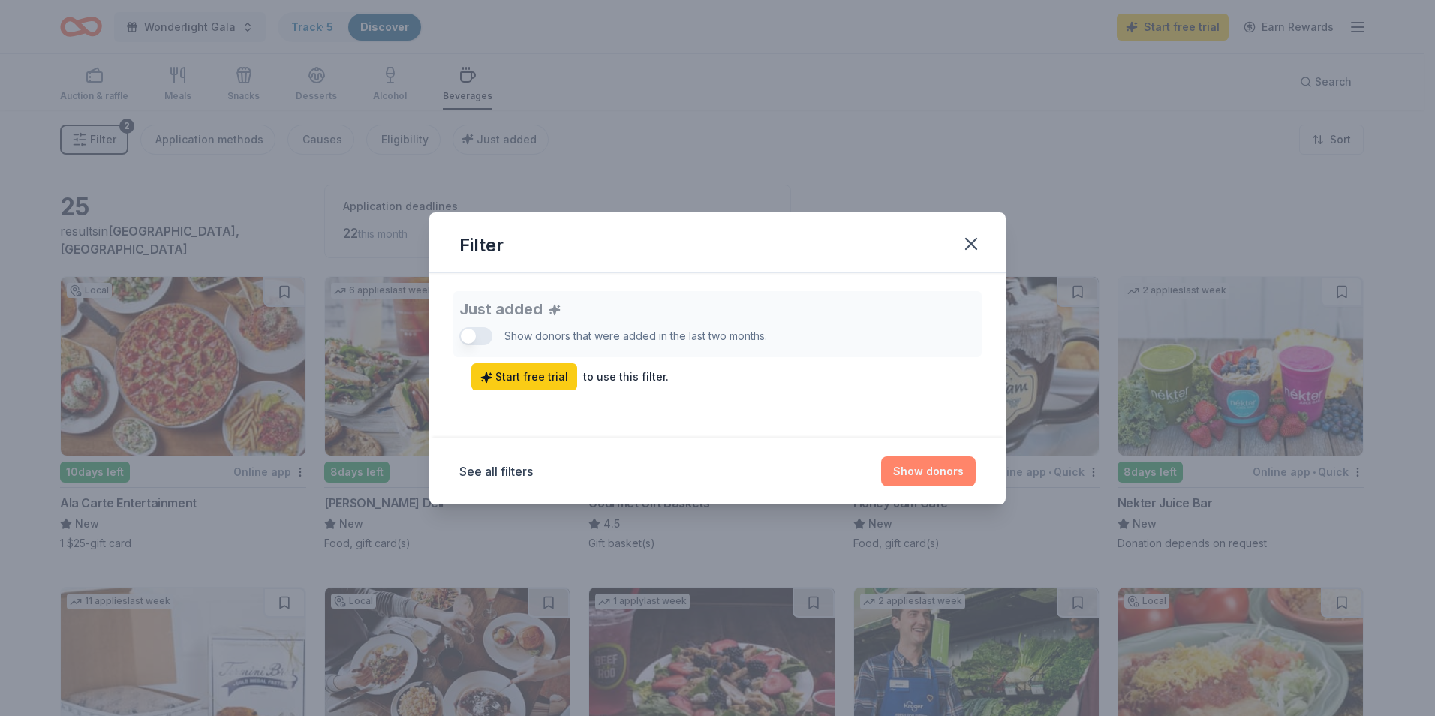
click at [916, 479] on button "Show donors" at bounding box center [928, 471] width 95 height 30
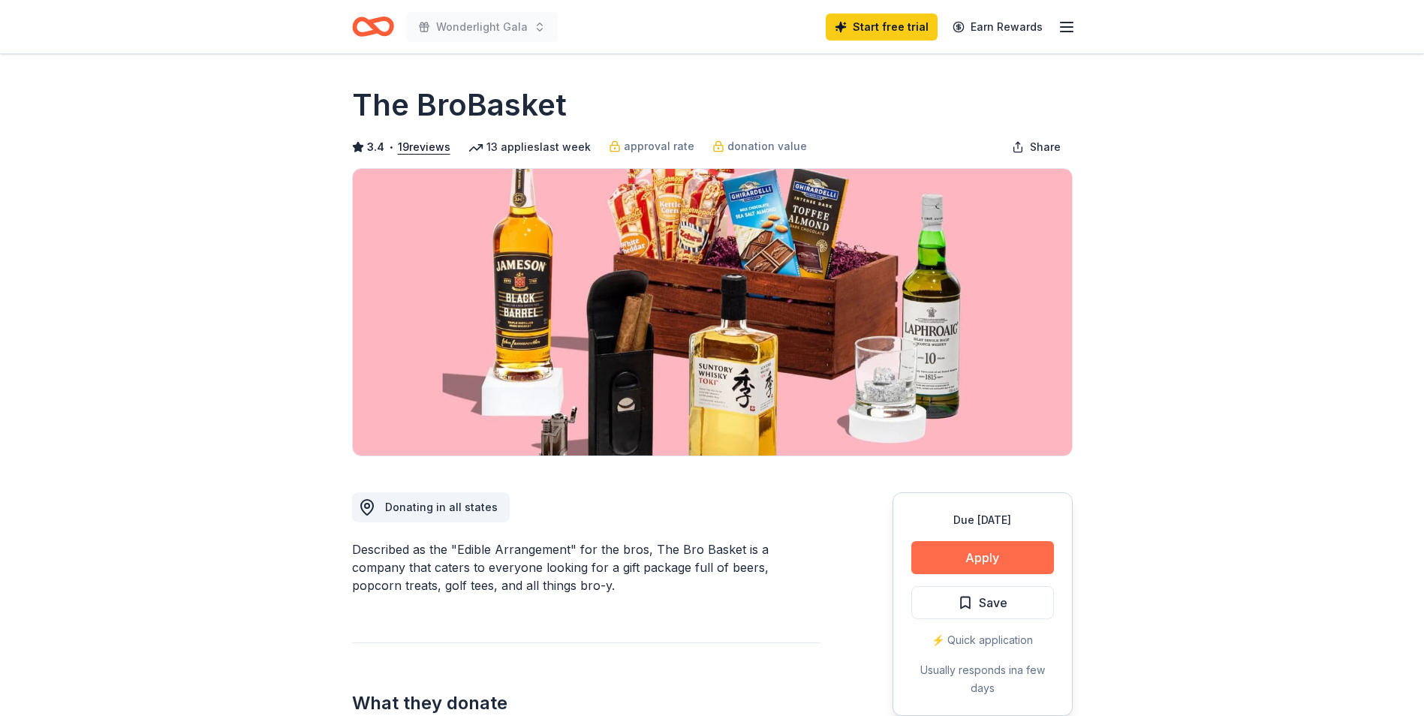
click at [1013, 558] on button "Apply" at bounding box center [982, 557] width 143 height 33
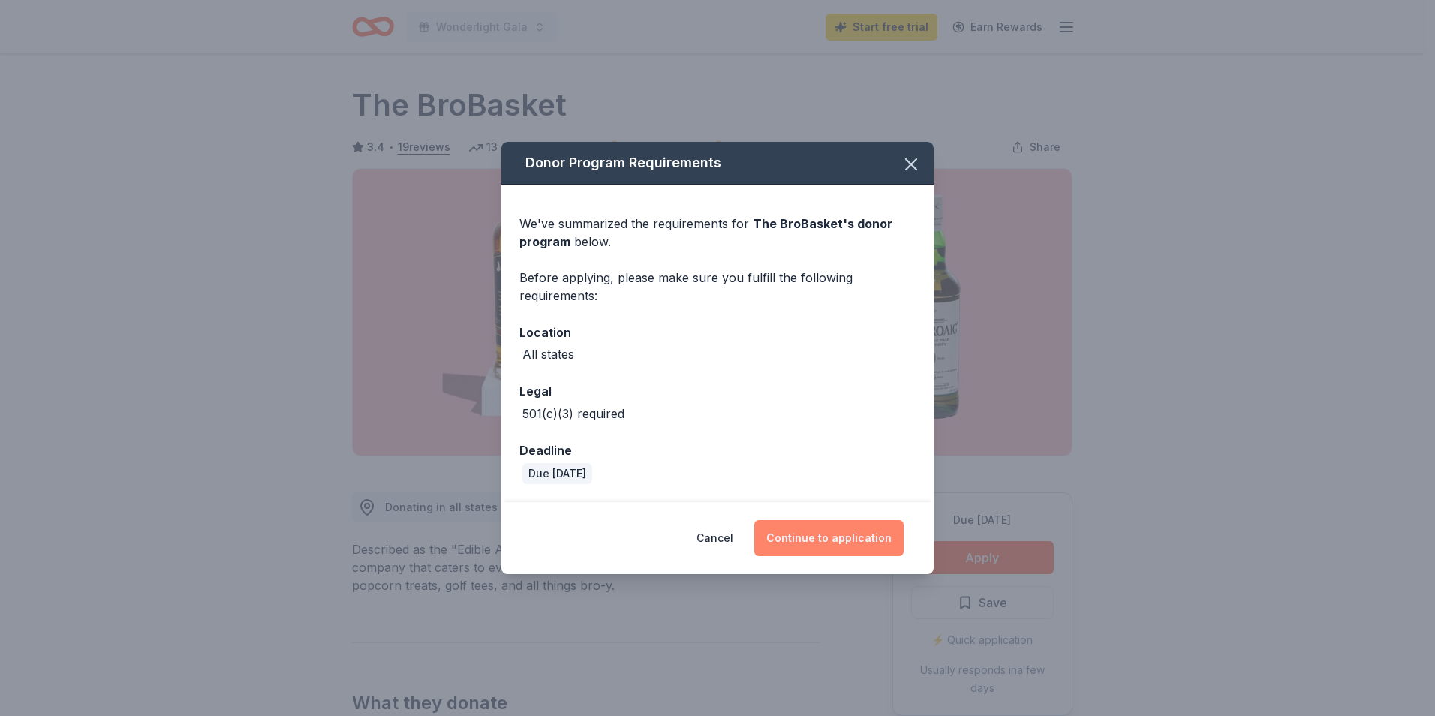
click at [852, 537] on button "Continue to application" at bounding box center [828, 538] width 149 height 36
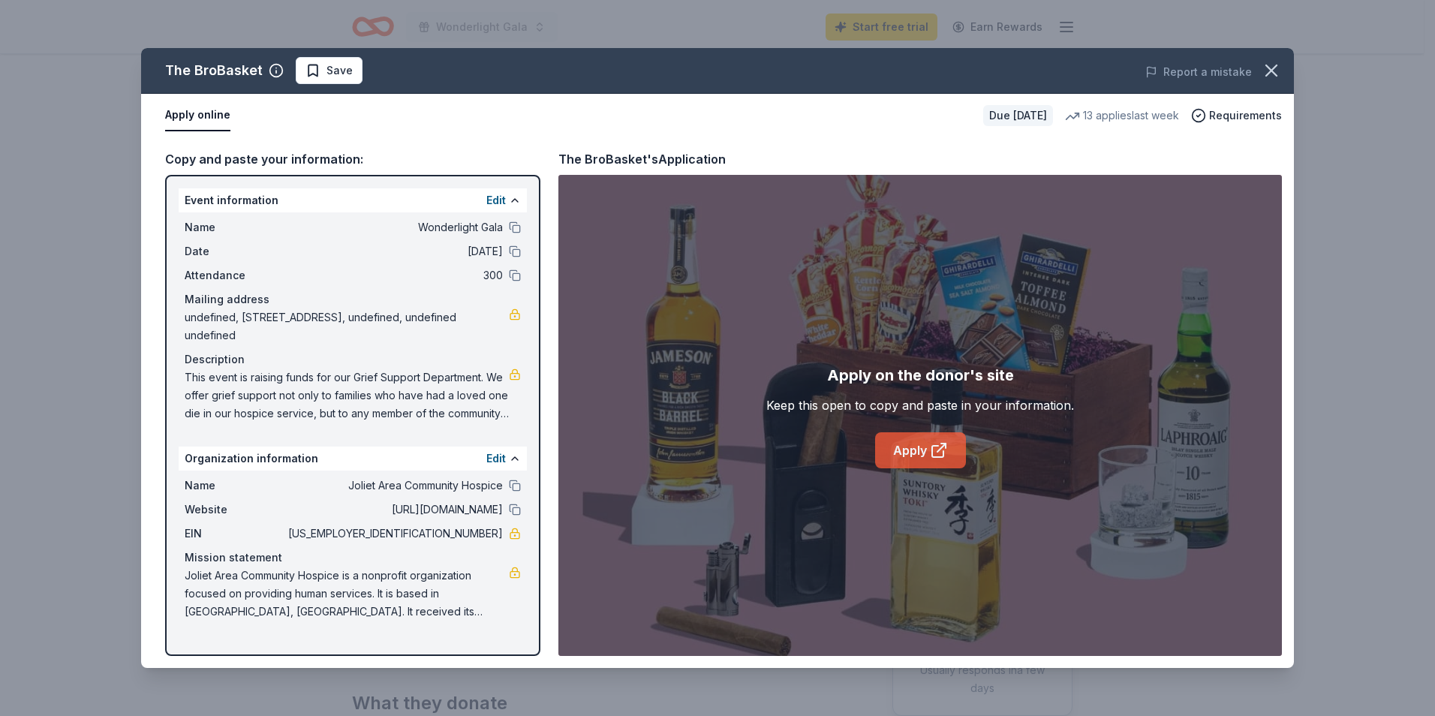
click at [933, 452] on icon at bounding box center [939, 450] width 18 height 18
click at [1268, 70] on icon "button" at bounding box center [1271, 70] width 21 height 21
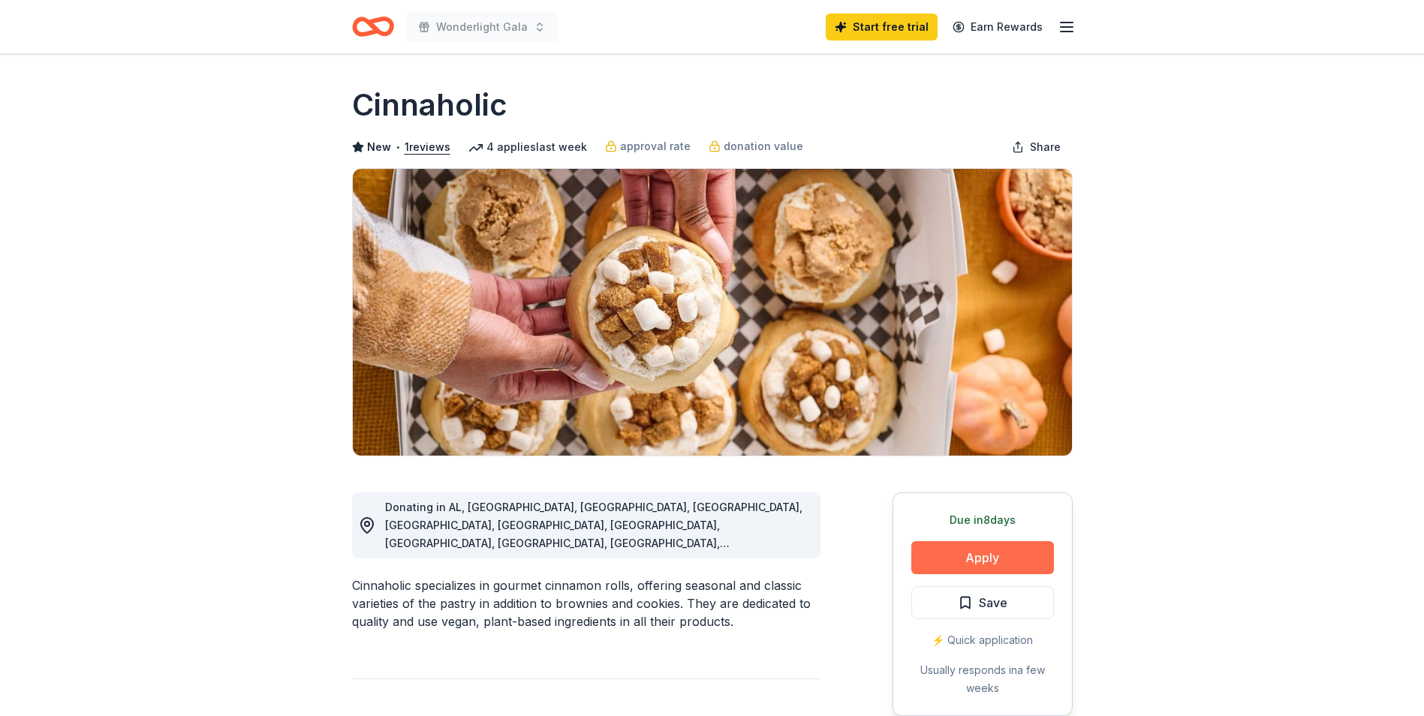
click at [996, 557] on button "Apply" at bounding box center [982, 557] width 143 height 33
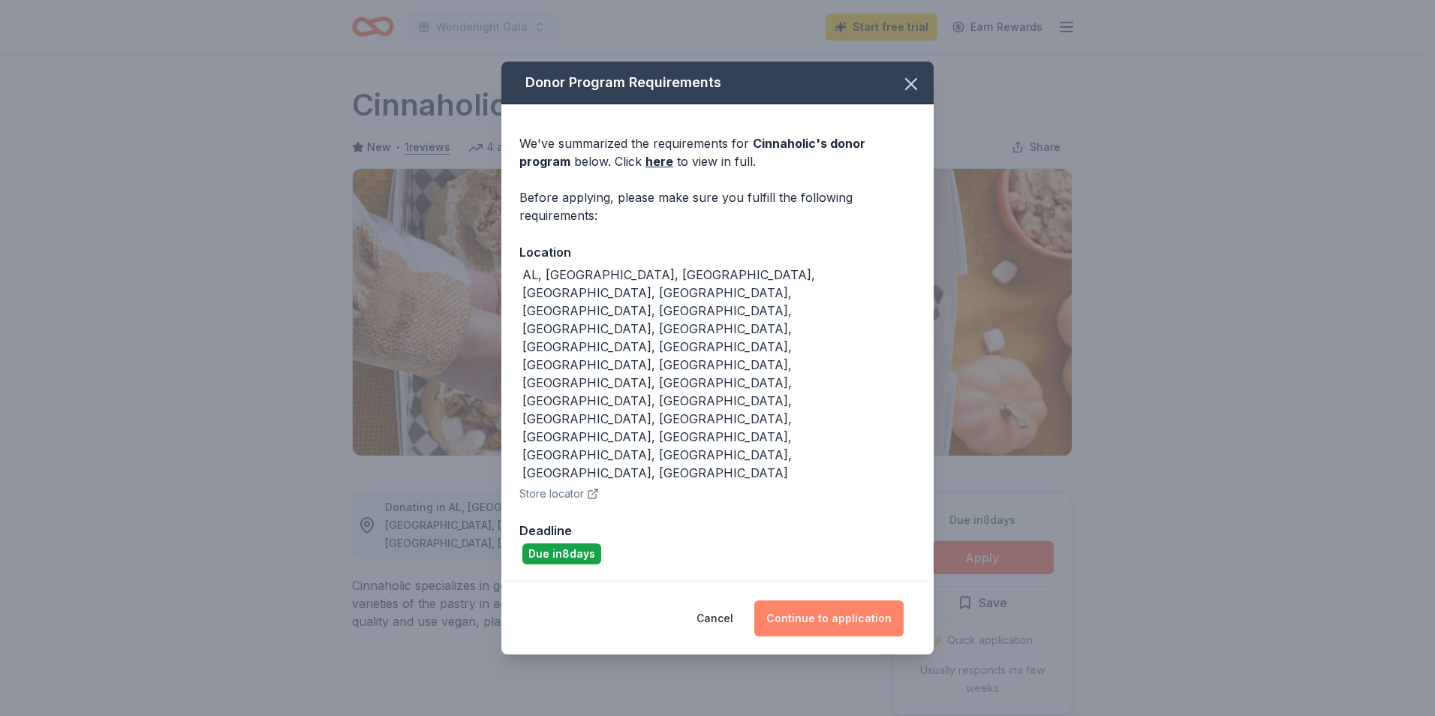
click at [836, 600] on button "Continue to application" at bounding box center [828, 618] width 149 height 36
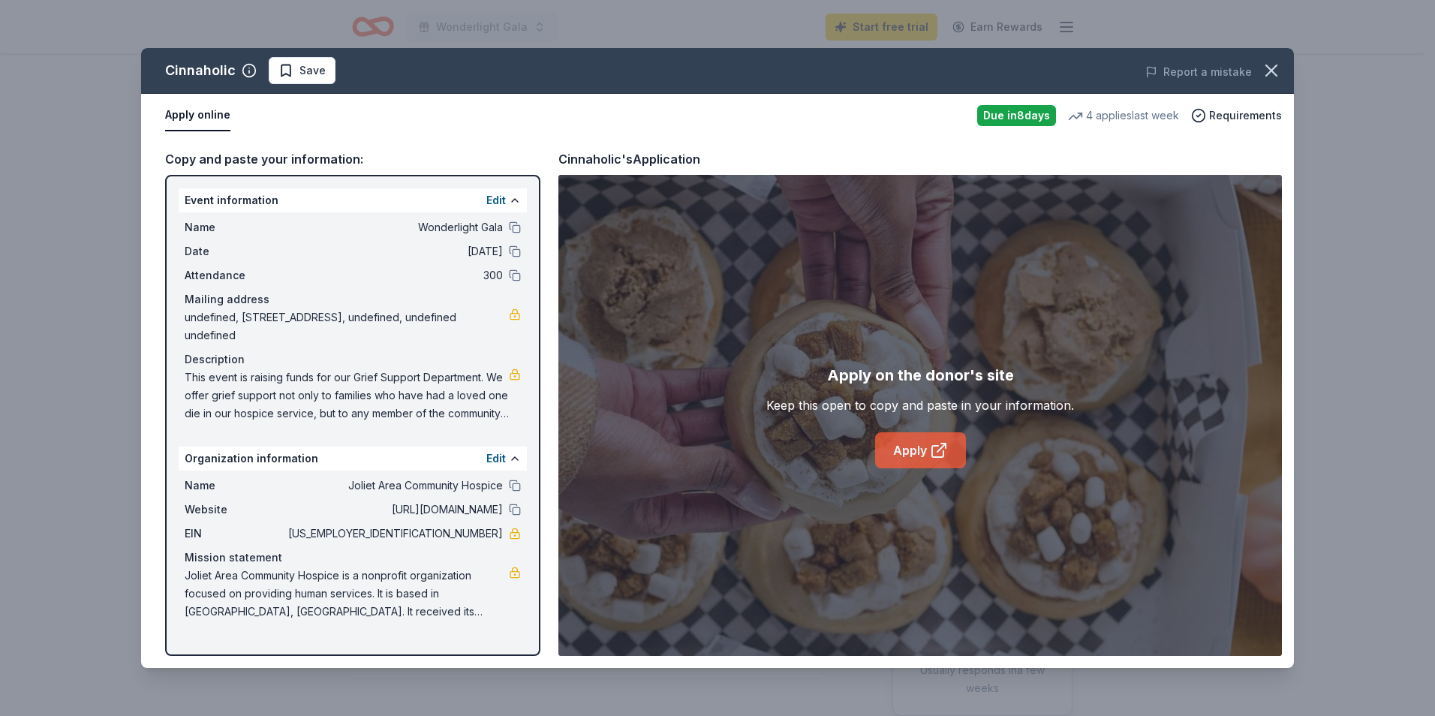
click at [917, 445] on link "Apply" at bounding box center [920, 450] width 91 height 36
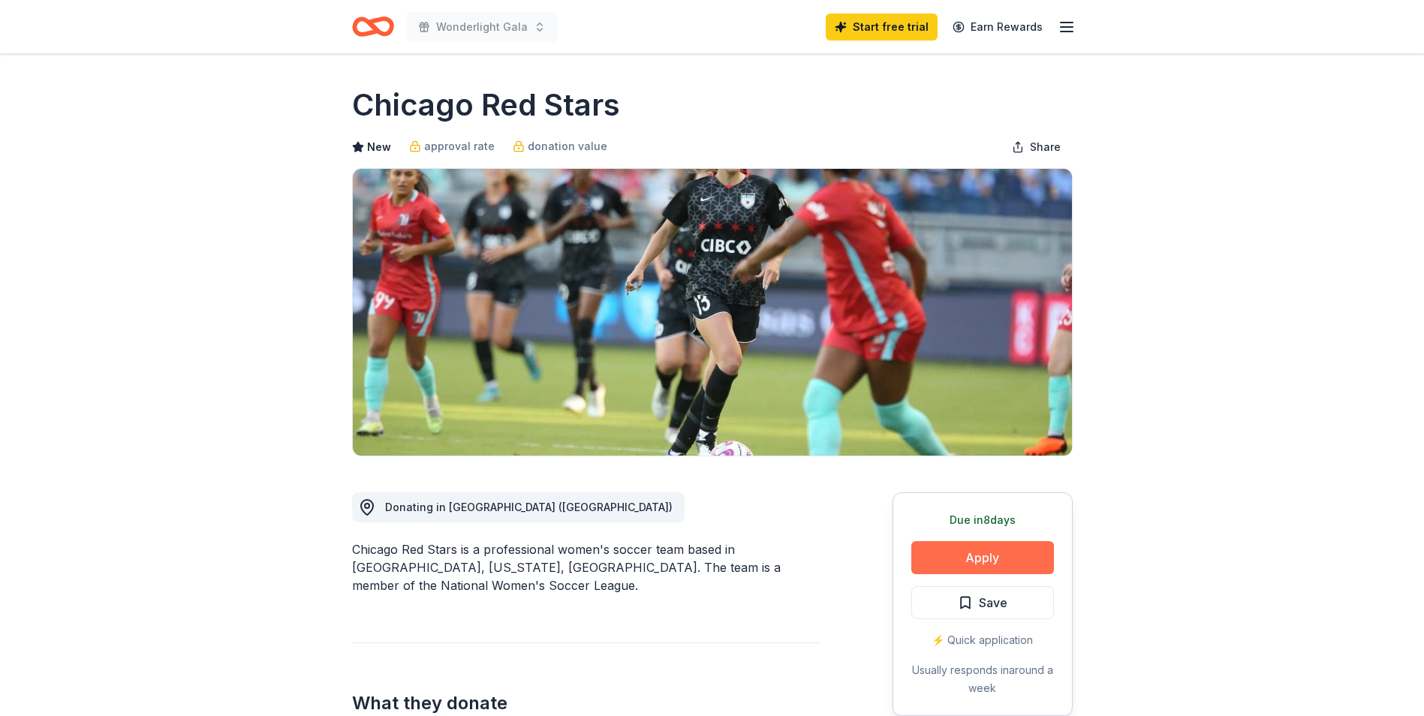
click at [986, 560] on button "Apply" at bounding box center [982, 557] width 143 height 33
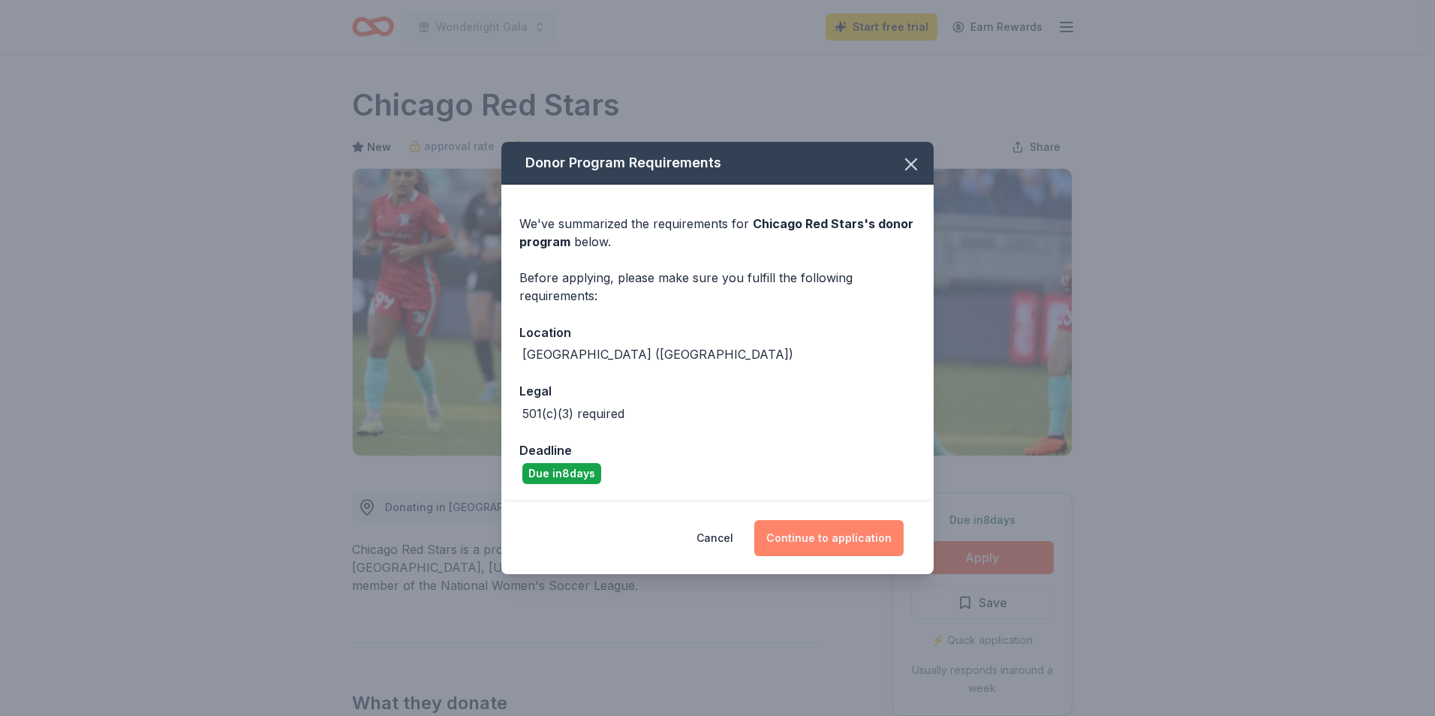
click at [827, 543] on button "Continue to application" at bounding box center [828, 538] width 149 height 36
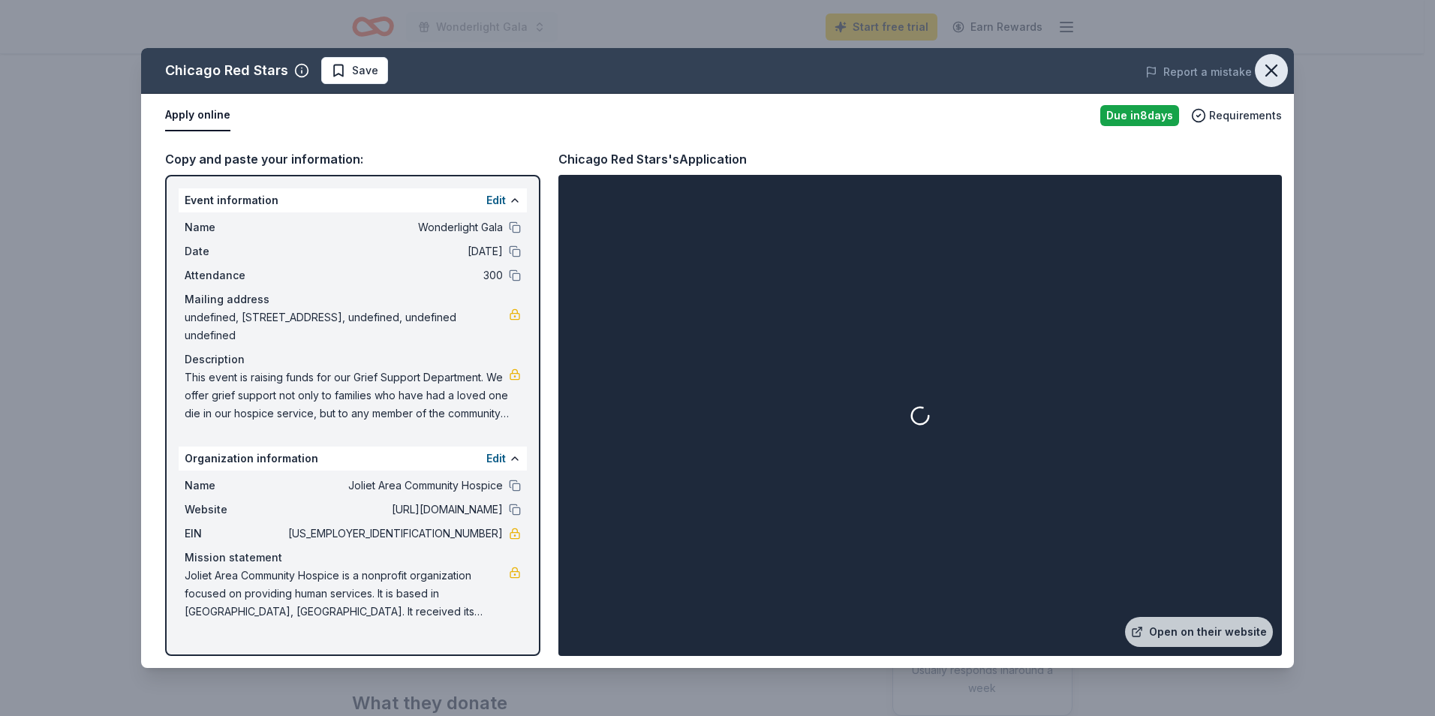
click at [1270, 73] on icon "button" at bounding box center [1271, 70] width 11 height 11
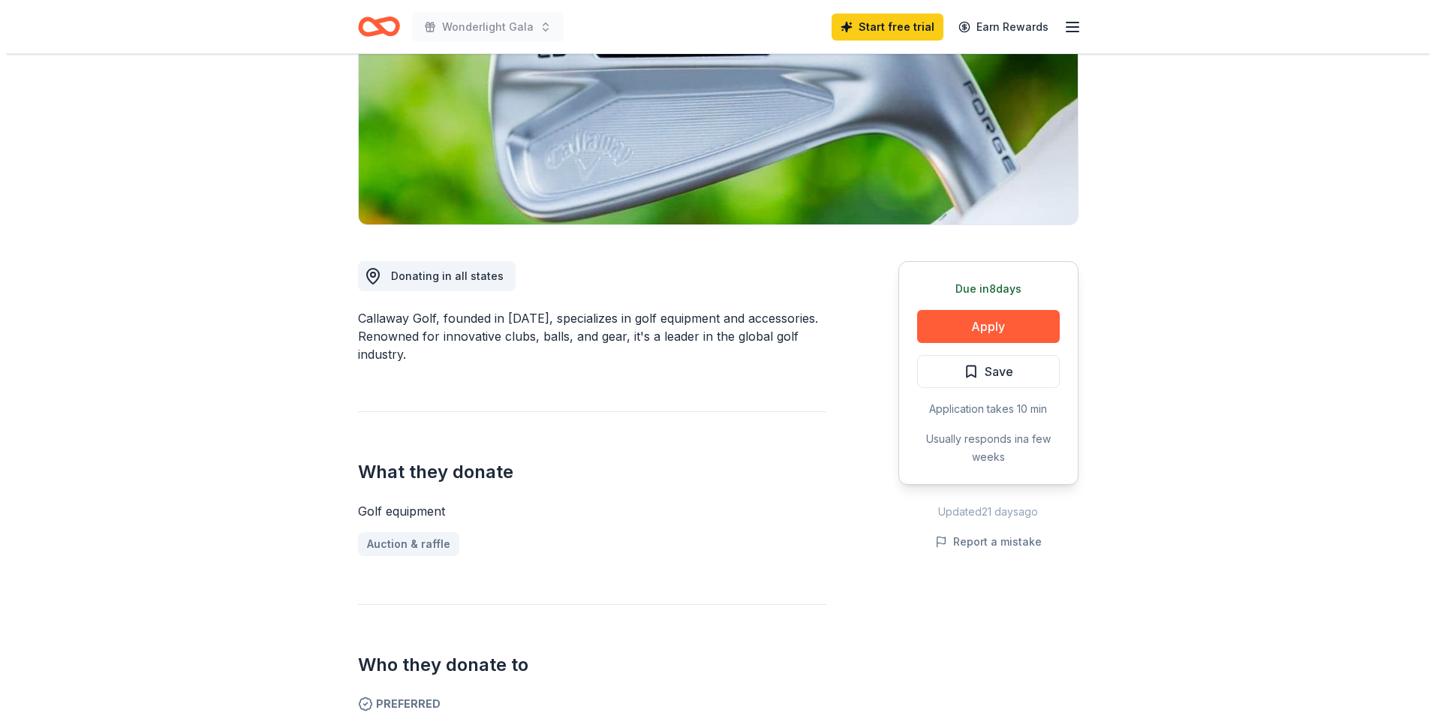
scroll to position [225, 0]
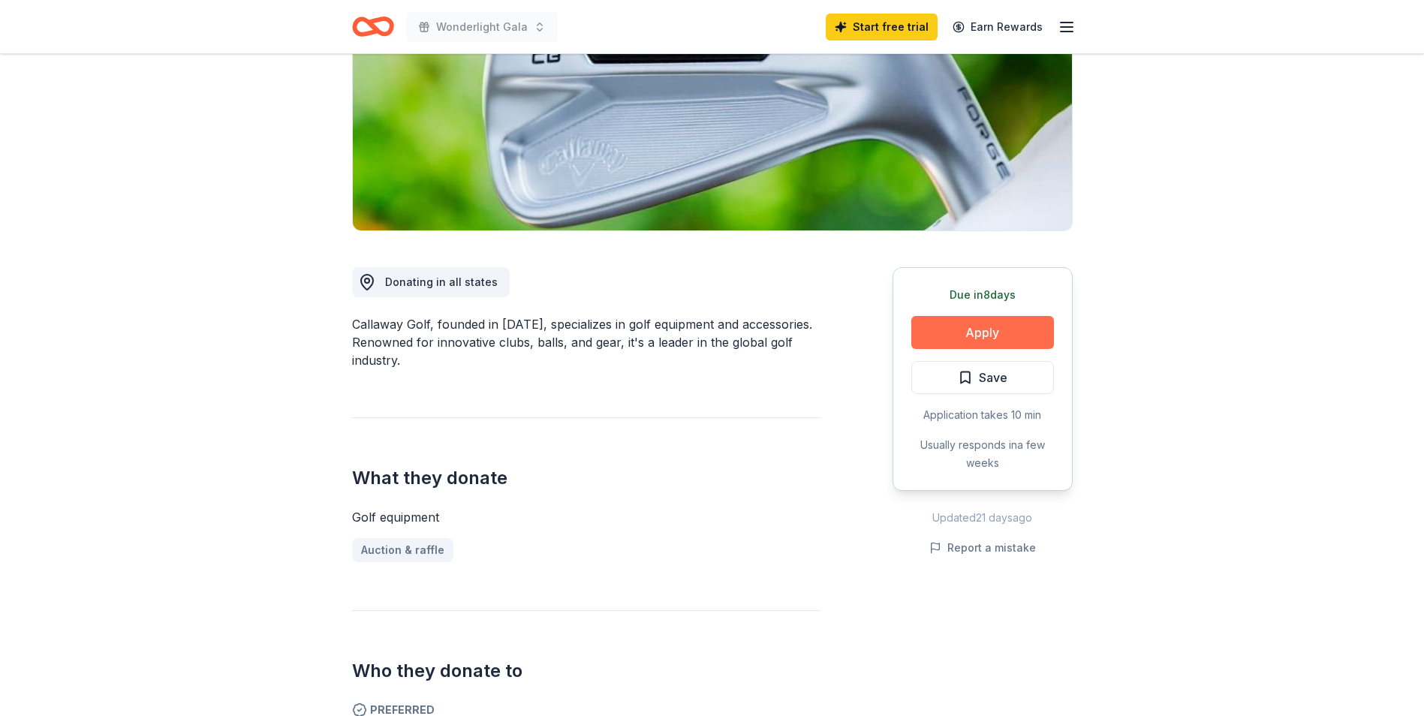
click at [988, 330] on button "Apply" at bounding box center [982, 332] width 143 height 33
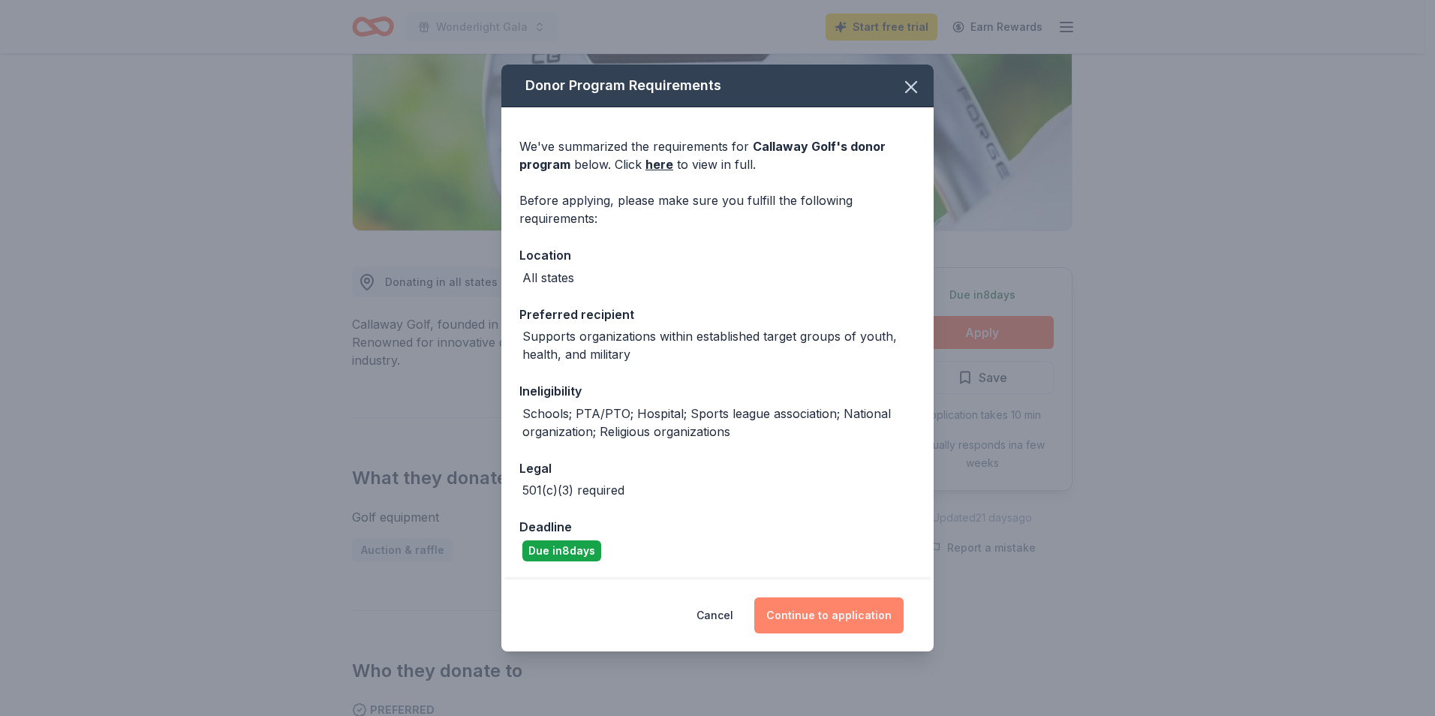
click at [856, 609] on button "Continue to application" at bounding box center [828, 615] width 149 height 36
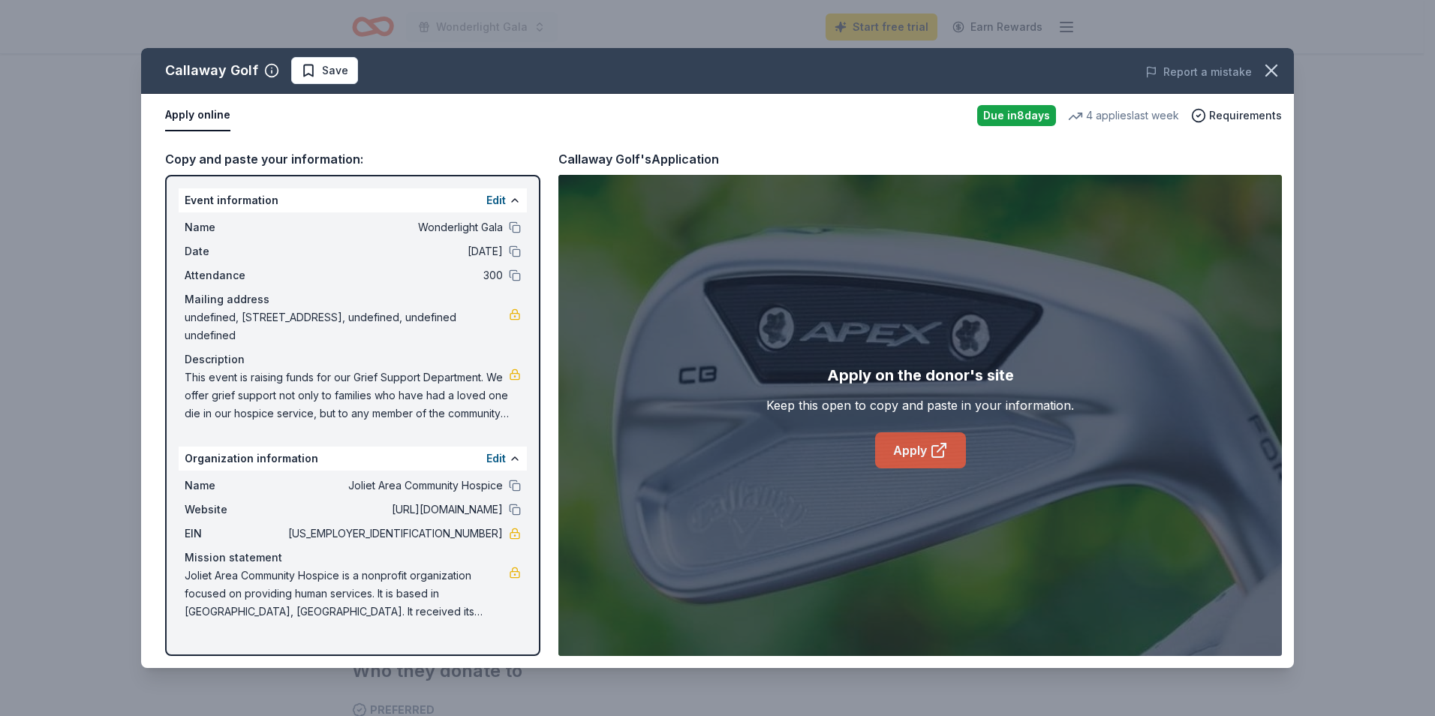
click at [903, 448] on link "Apply" at bounding box center [920, 450] width 91 height 36
